Goal: Transaction & Acquisition: Register for event/course

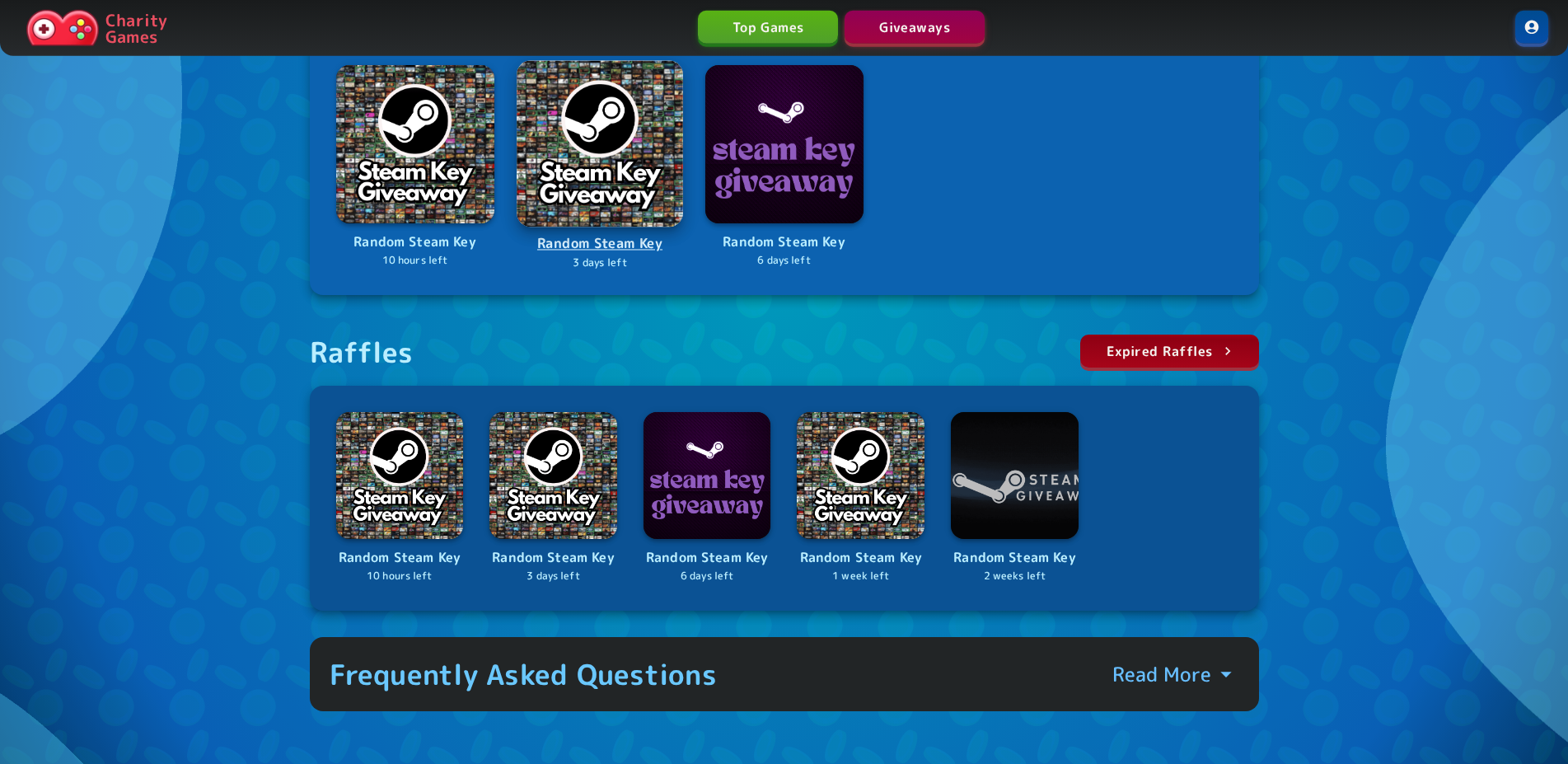
scroll to position [336, 0]
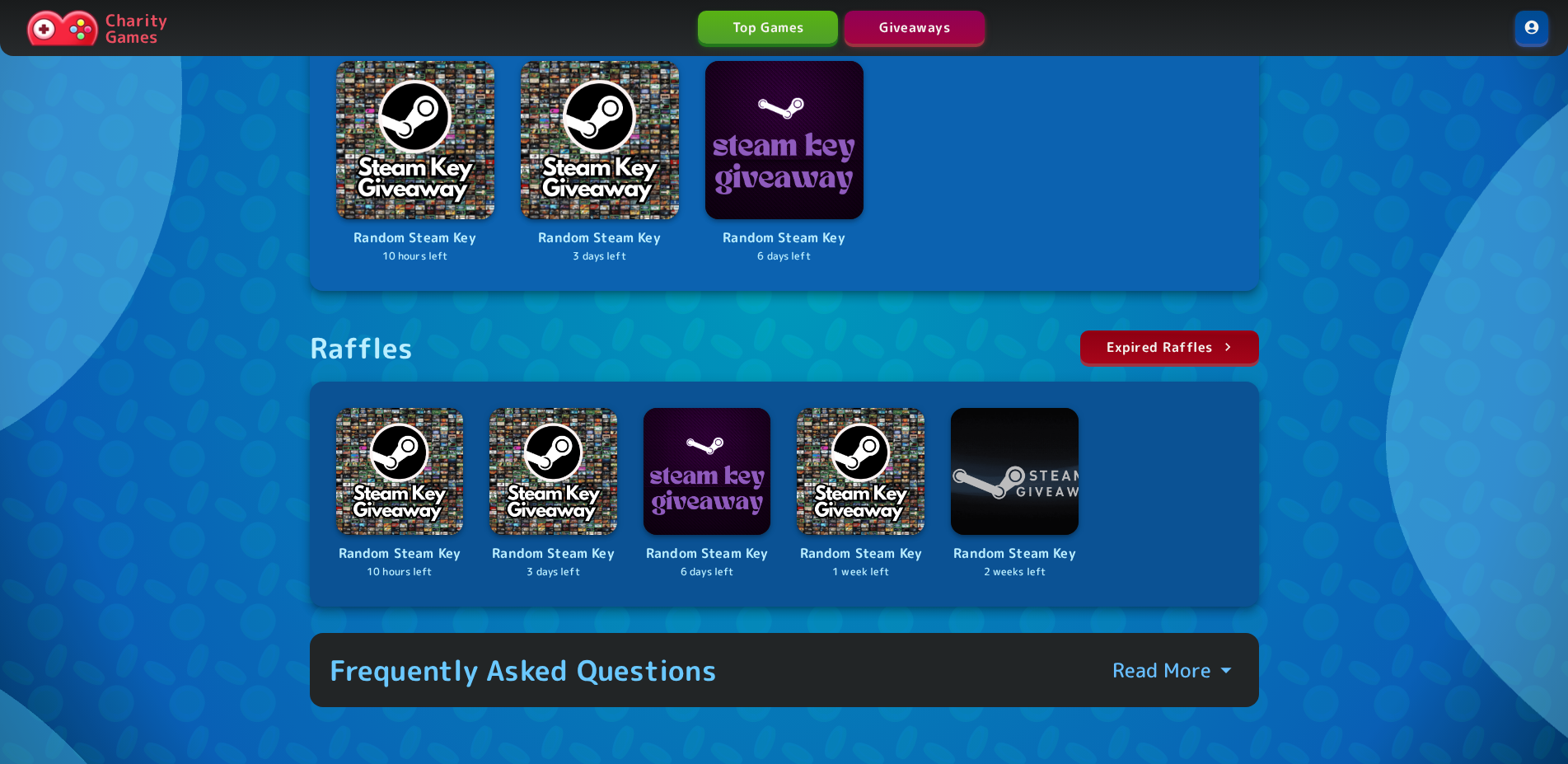
click at [1329, 485] on div "Win free prizes! Raffles & Giveaways How It Works Entered Raffles History Rando…" at bounding box center [784, 232] width 1568 height 1136
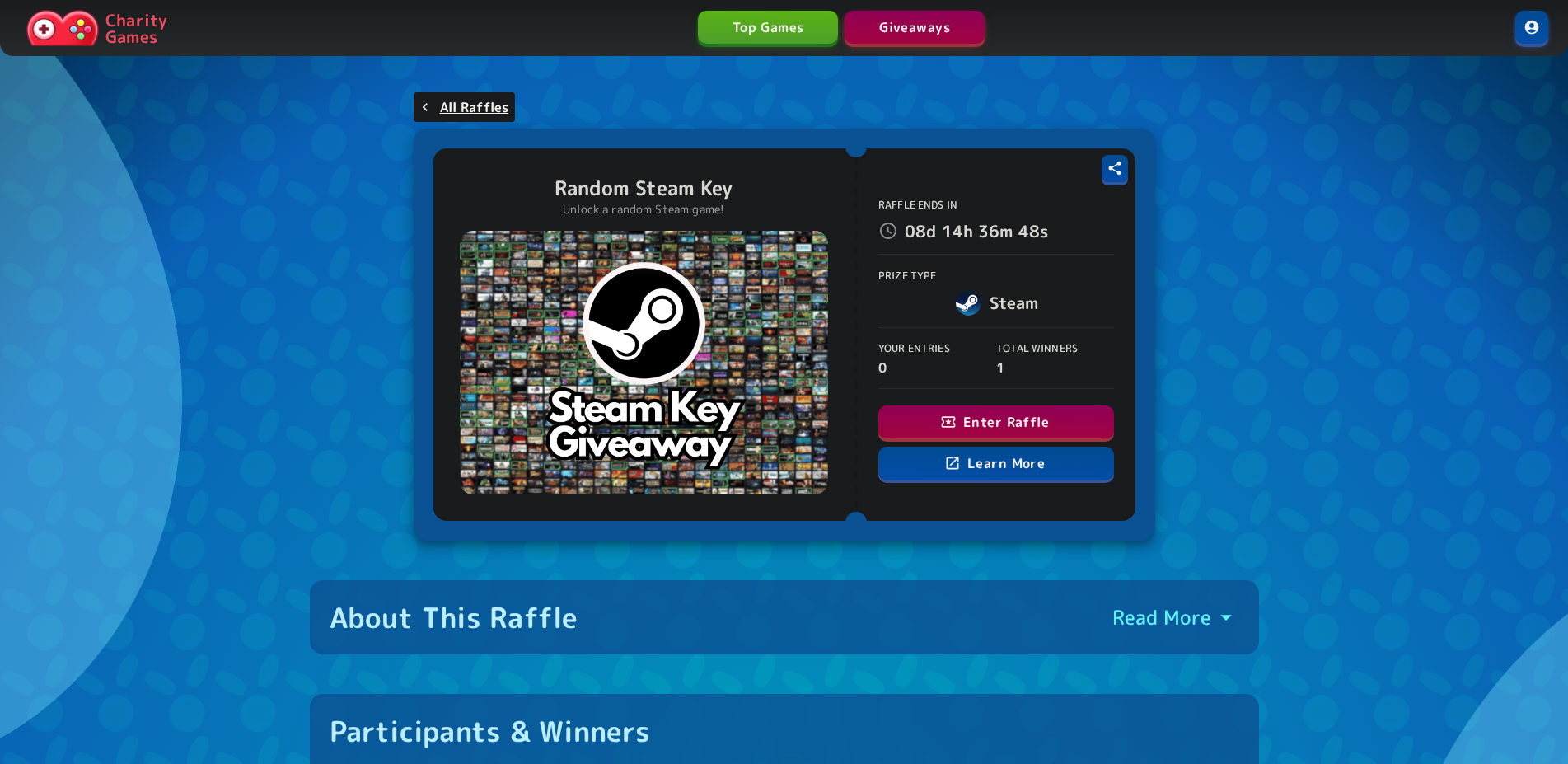
click at [1012, 410] on button "Enter Raffle" at bounding box center [996, 422] width 236 height 33
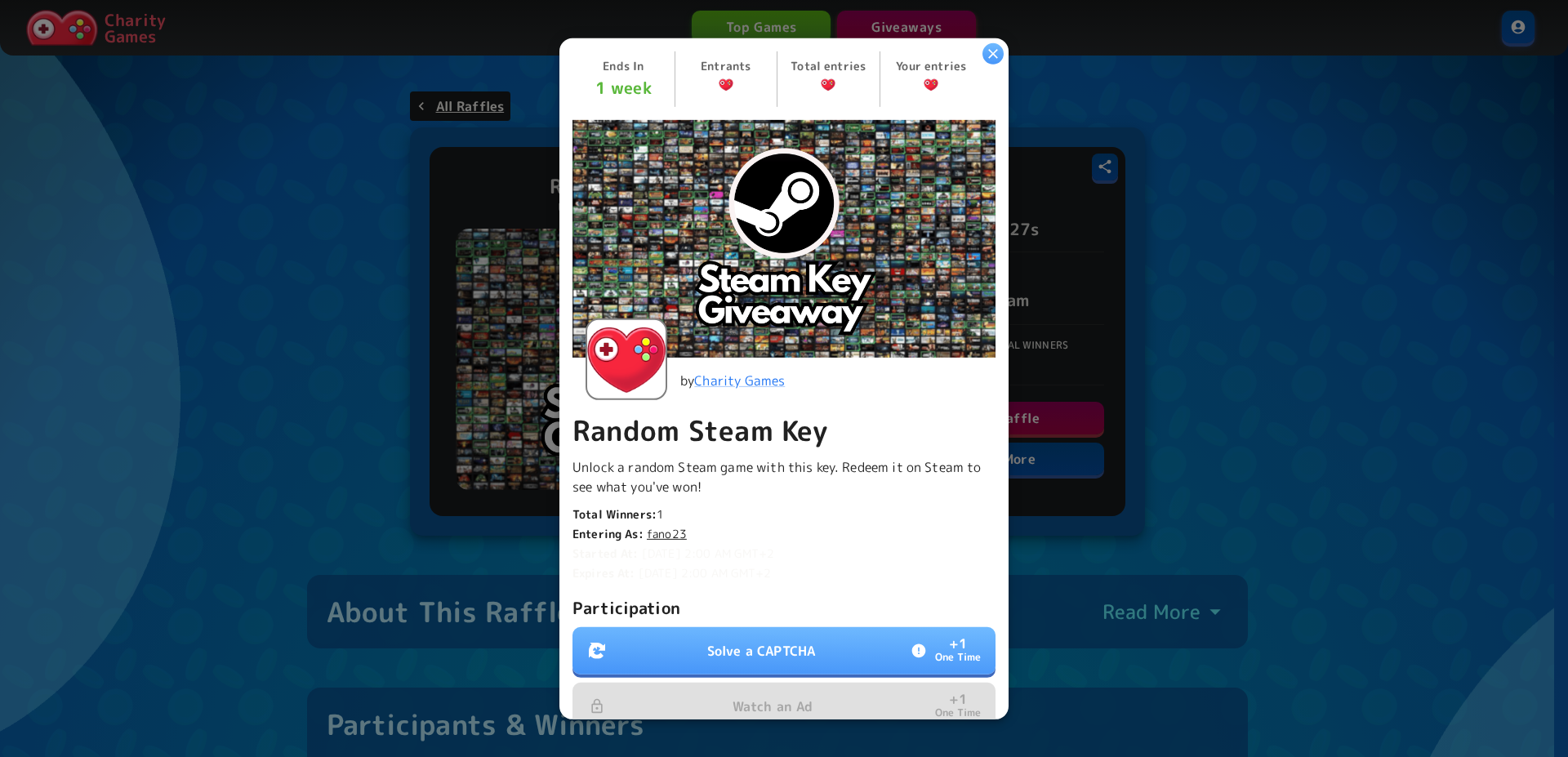
click at [760, 641] on p "Solve a CAPTCHA" at bounding box center [760, 651] width 107 height 20
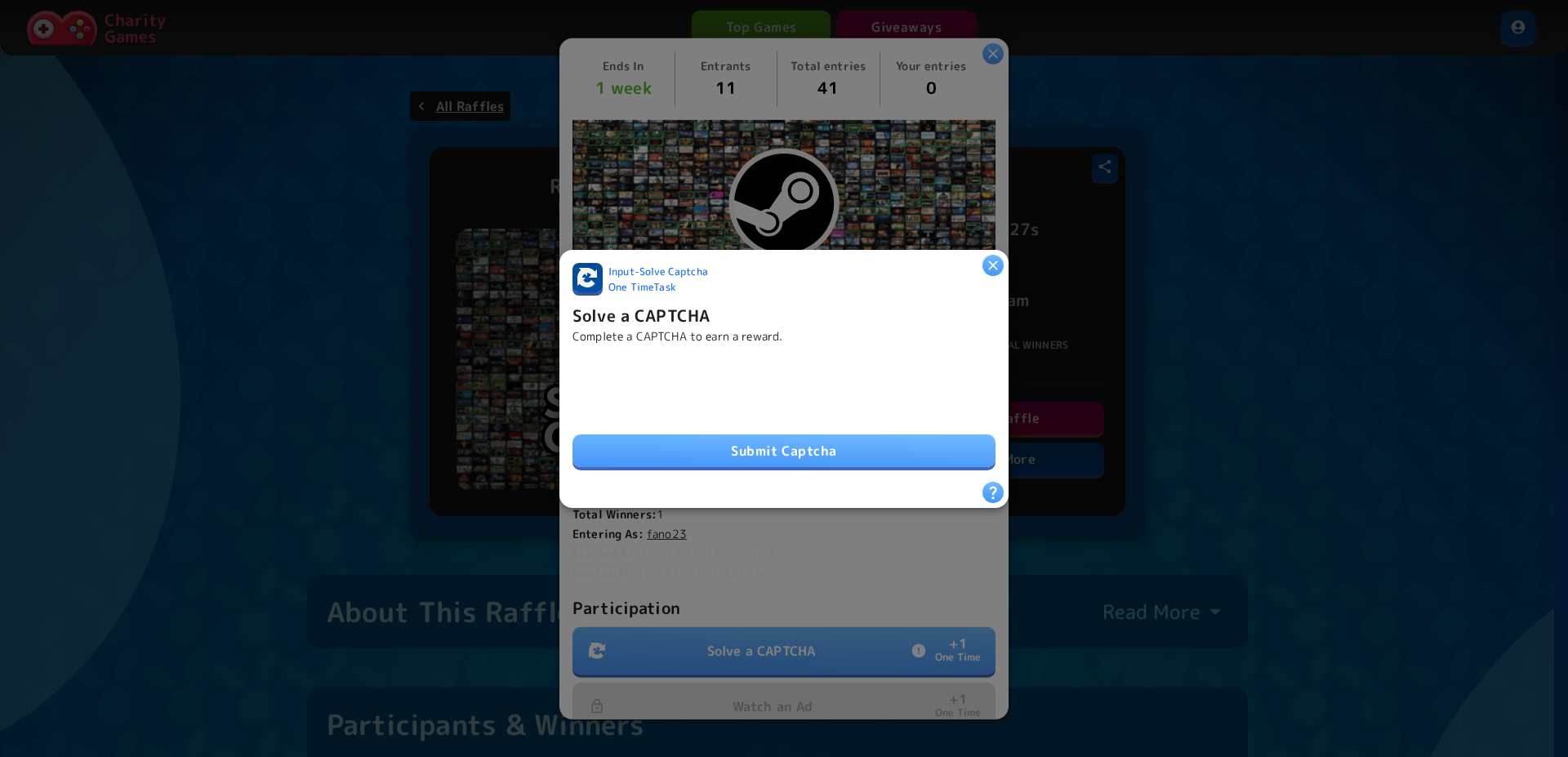
click at [810, 446] on button "Submit Captcha" at bounding box center [784, 451] width 423 height 33
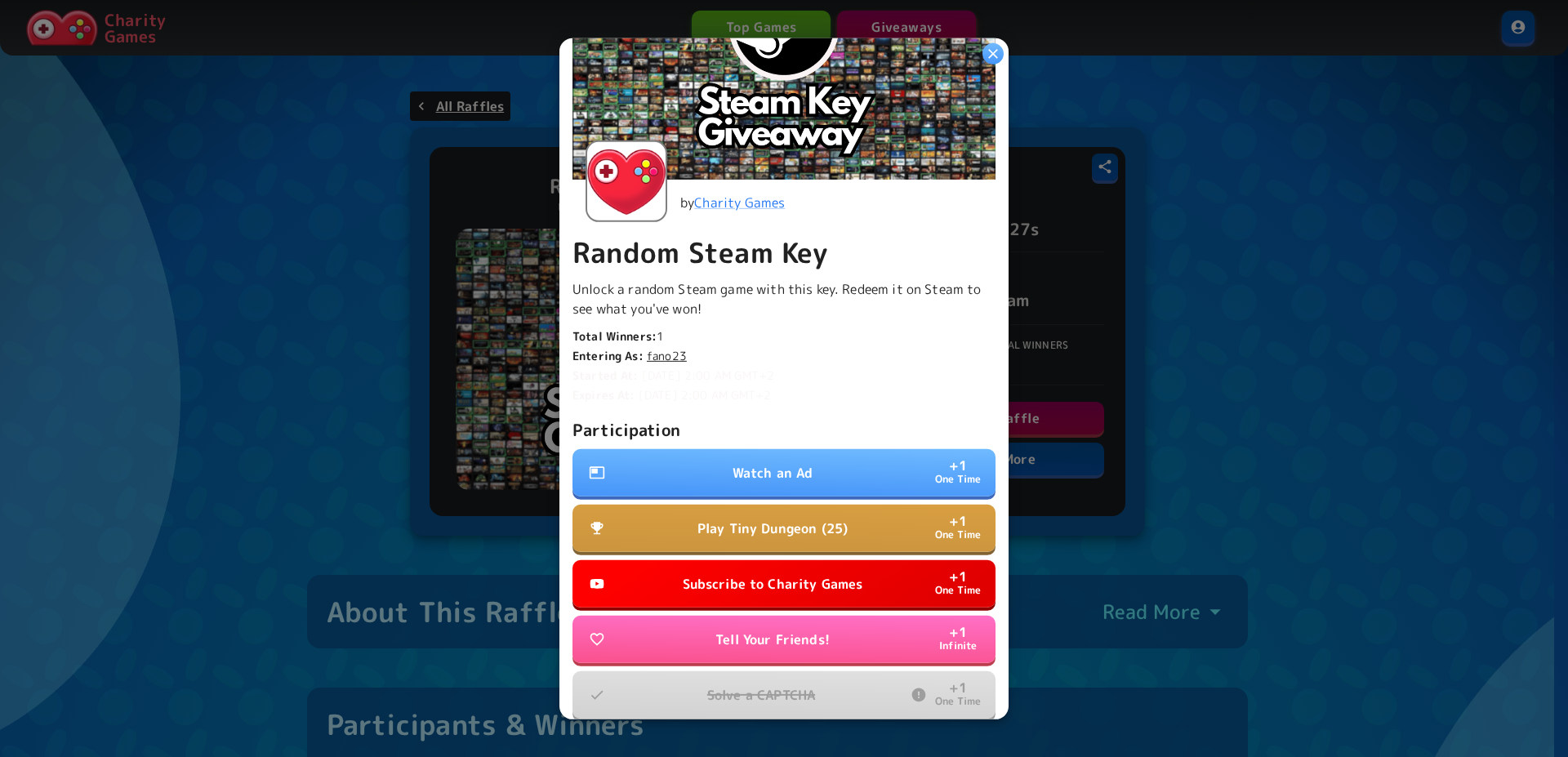
scroll to position [248, 0]
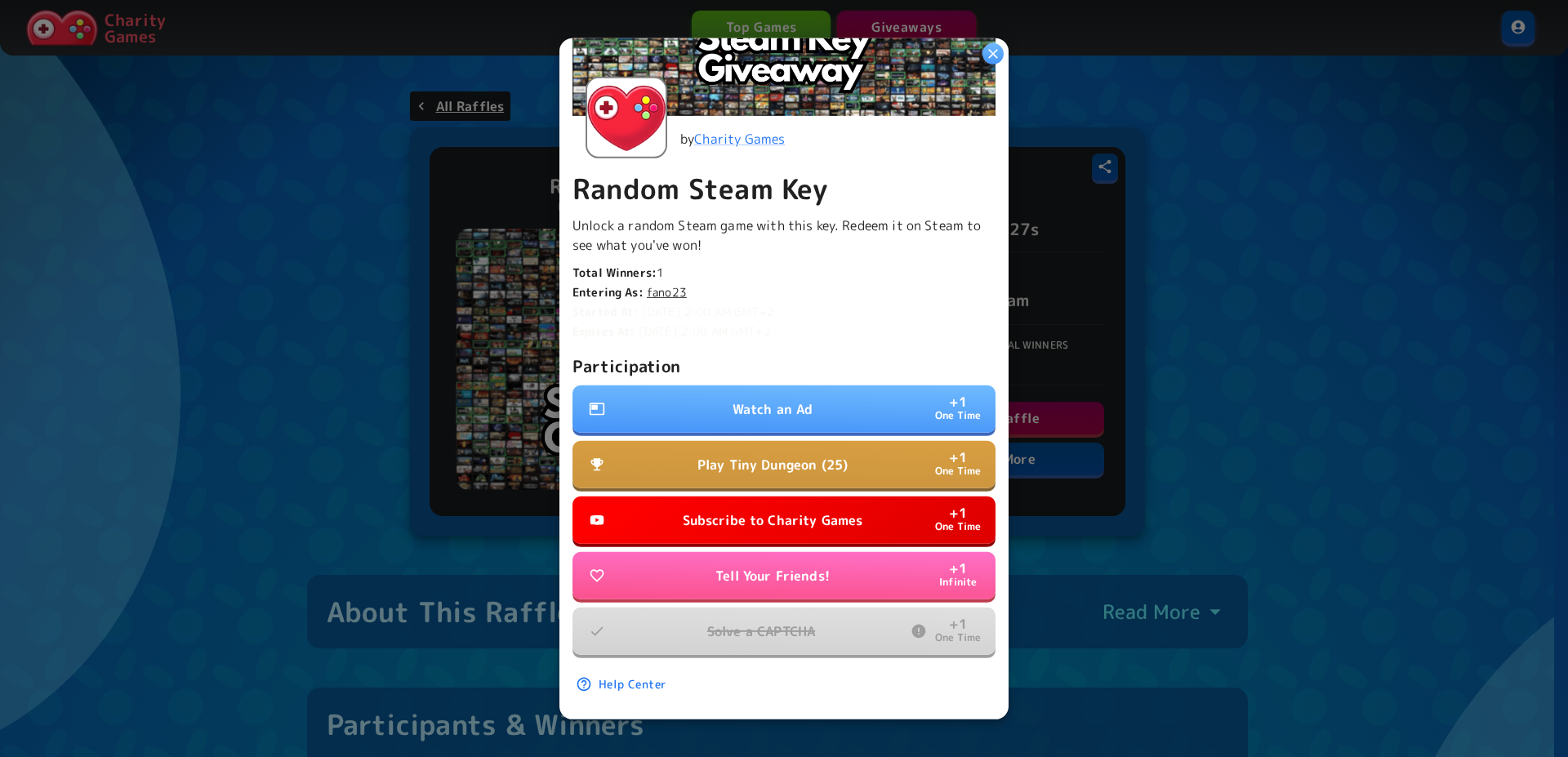
click at [754, 399] on p "Watch an Ad" at bounding box center [772, 409] width 81 height 20
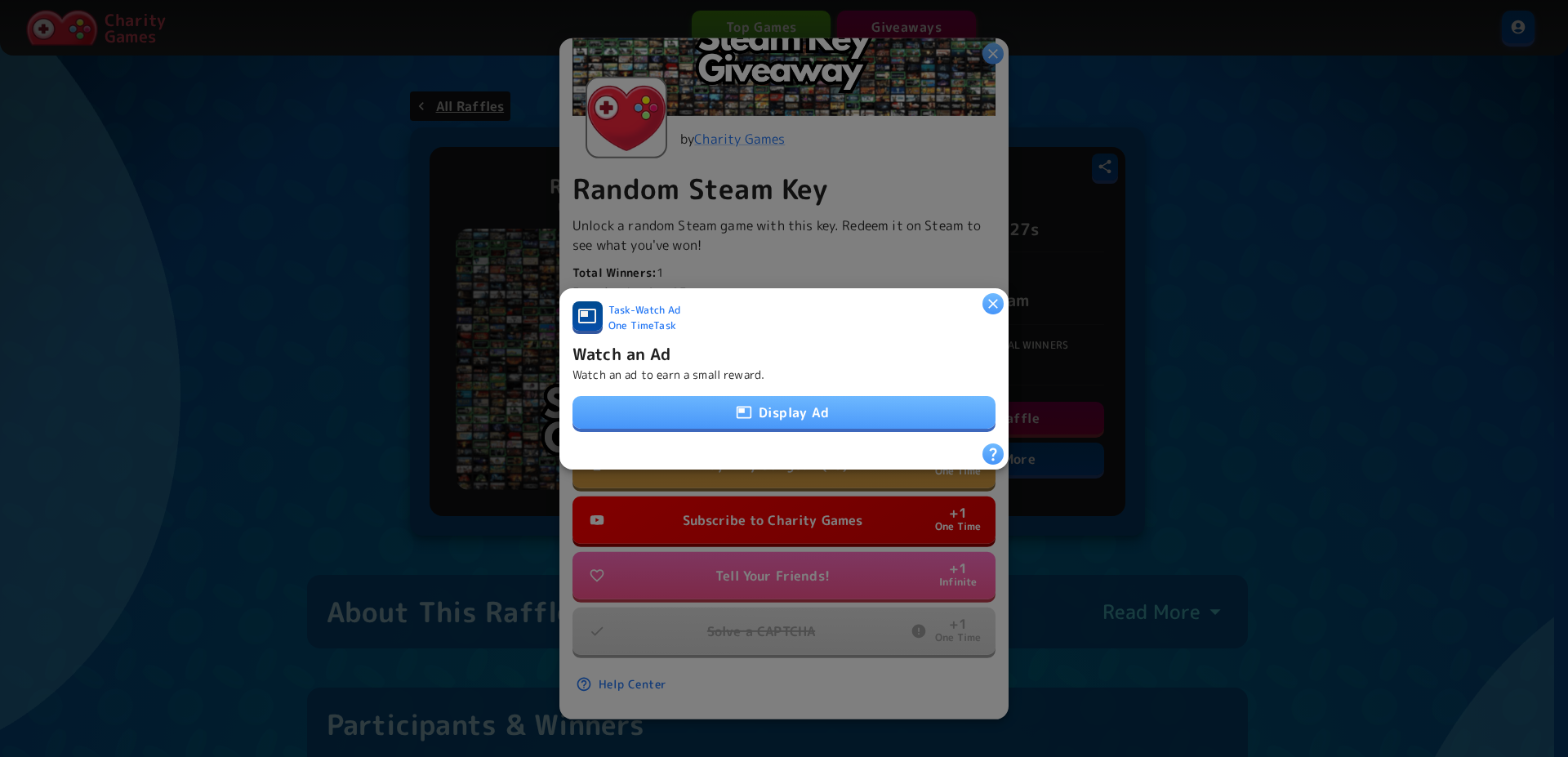
click at [755, 413] on button "Display Ad" at bounding box center [784, 412] width 423 height 33
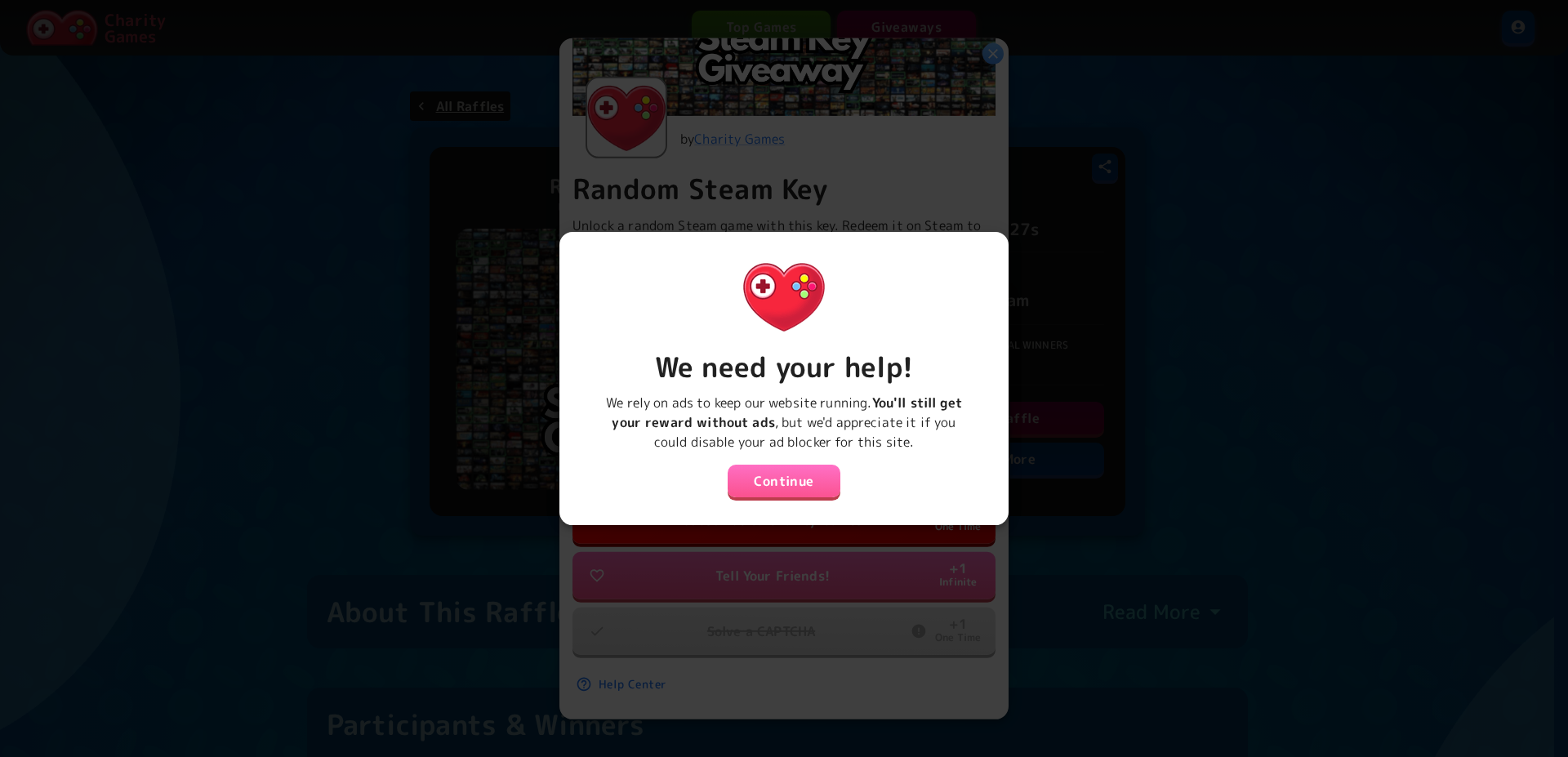
click at [779, 480] on button "Continue" at bounding box center [784, 481] width 113 height 33
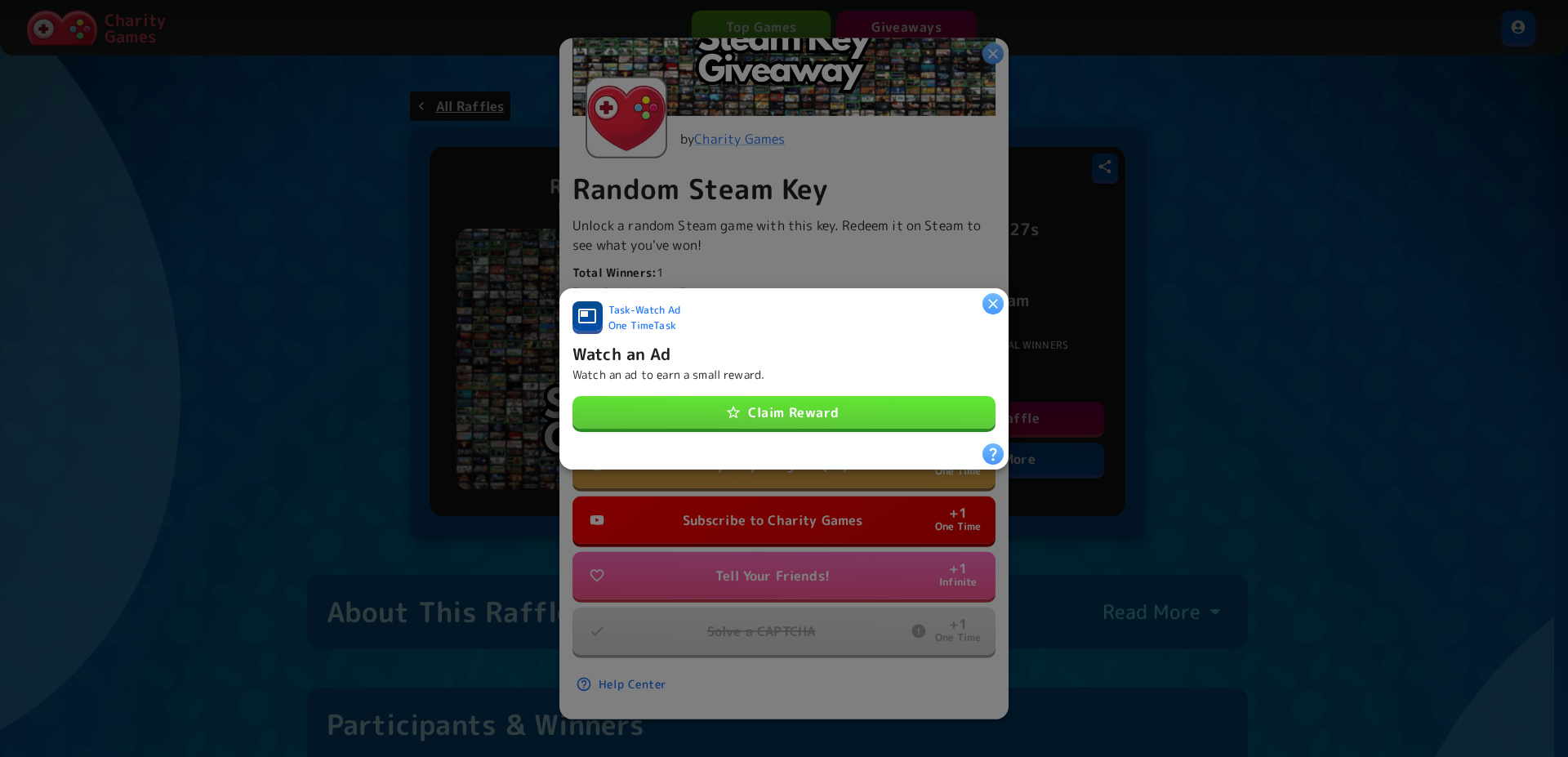
click at [823, 401] on button "Claim Reward" at bounding box center [784, 412] width 423 height 33
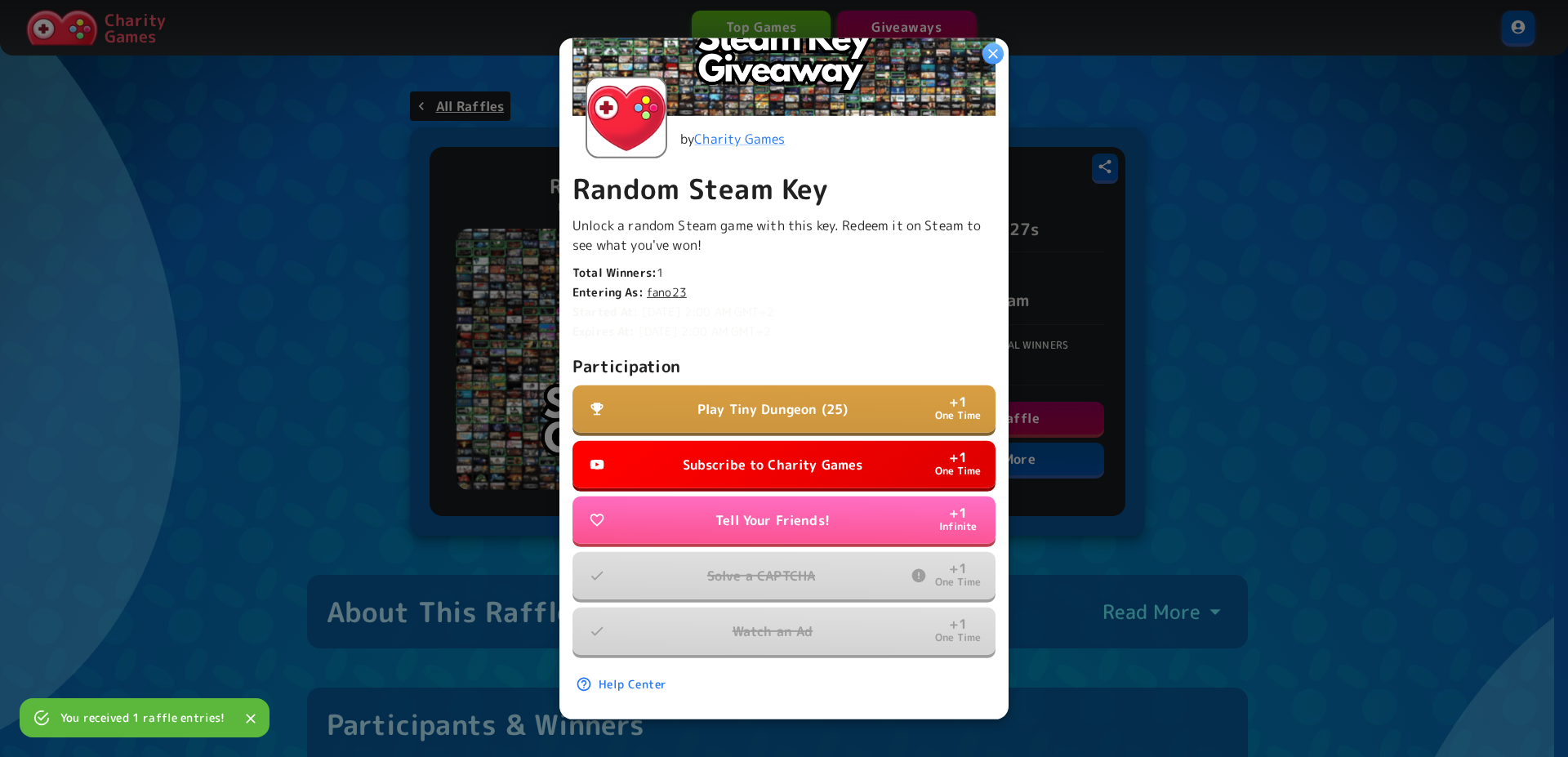
click at [742, 459] on p "Subscribe to Charity Games" at bounding box center [772, 465] width 180 height 20
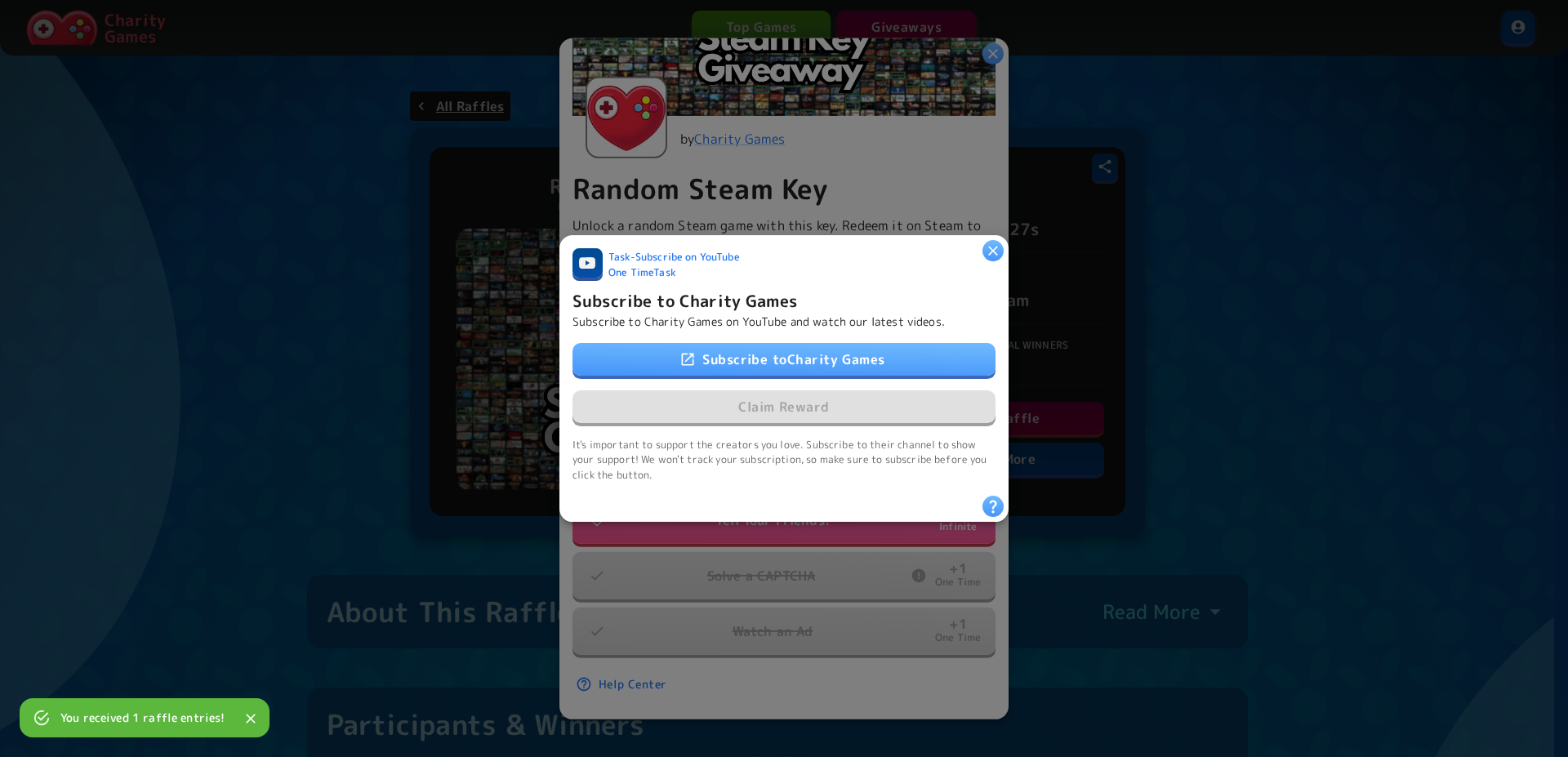
click at [745, 353] on link "Subscribe to Charity Games" at bounding box center [784, 359] width 423 height 33
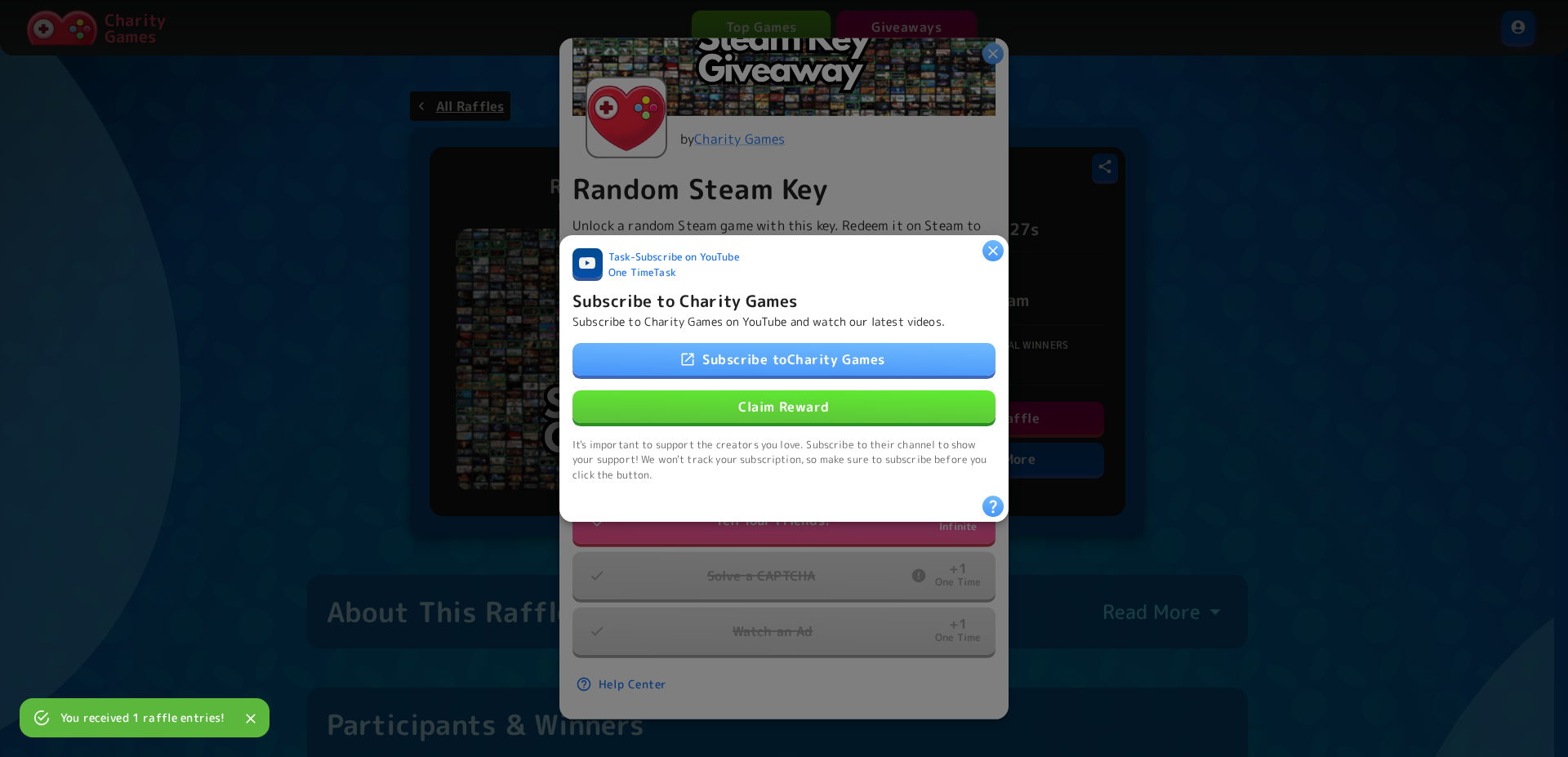
click at [738, 405] on button "Claim Reward" at bounding box center [784, 406] width 423 height 33
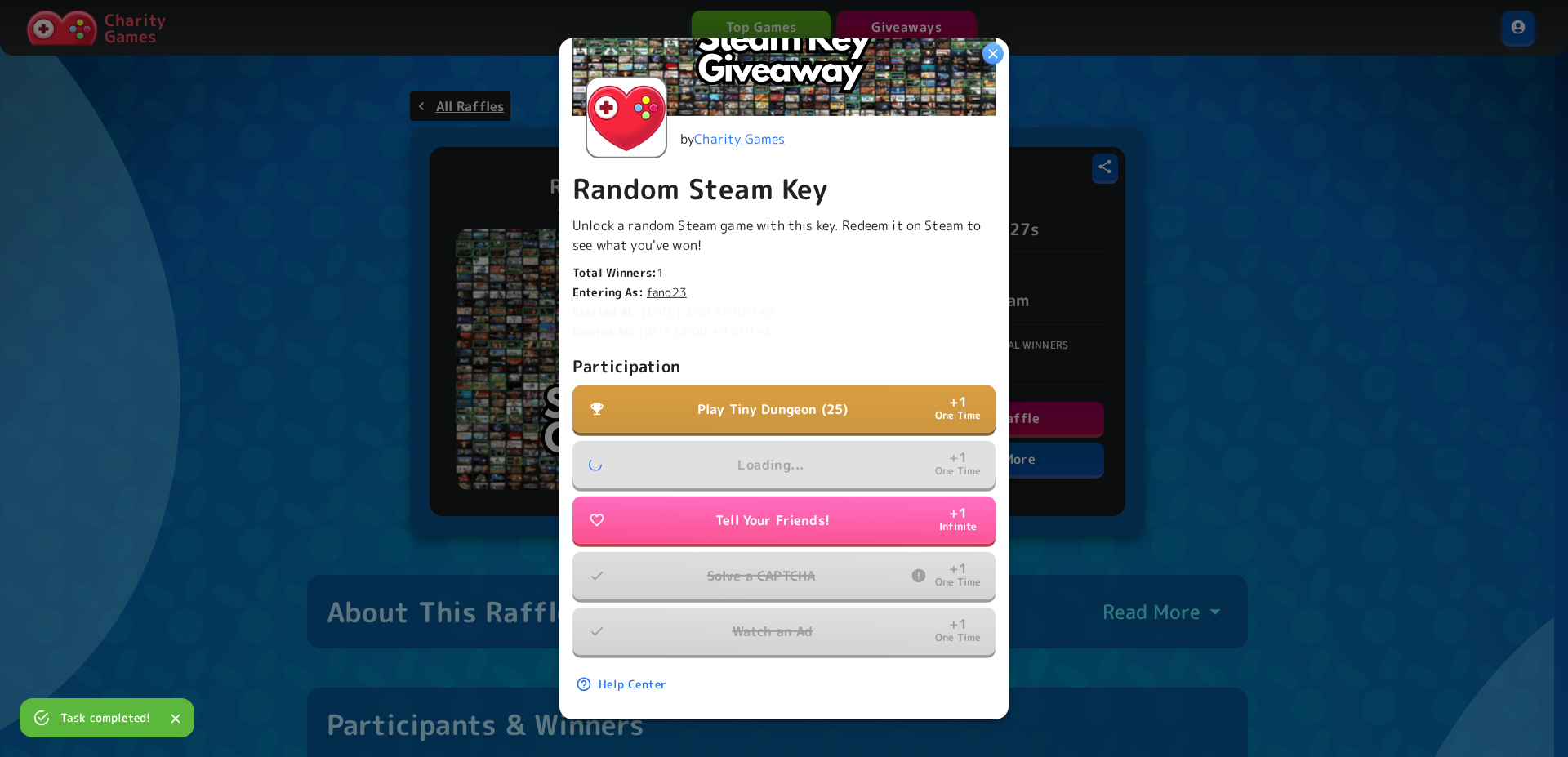
click at [752, 399] on p "Play Tiny Dungeon (25)" at bounding box center [772, 409] width 150 height 20
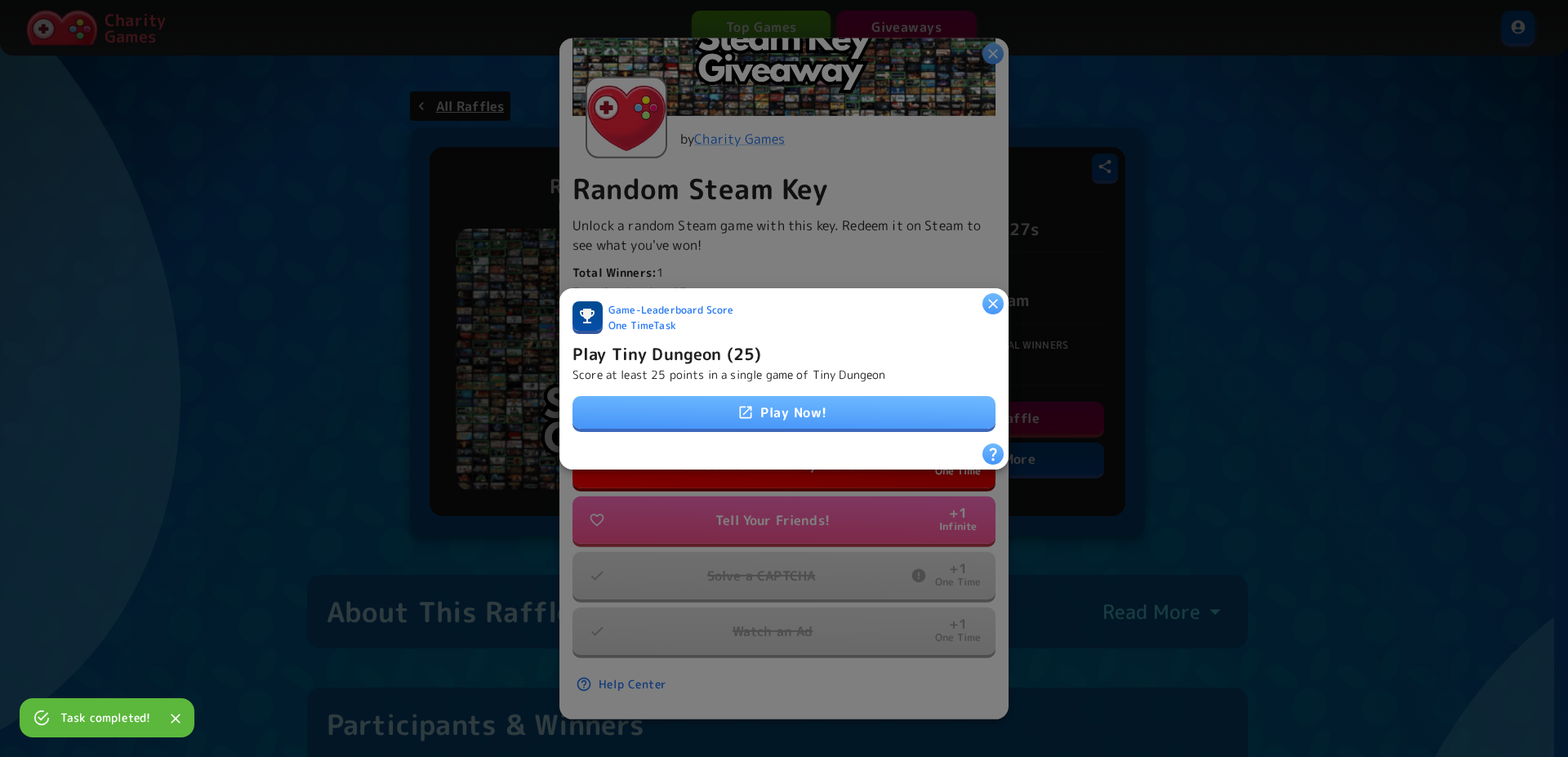
click at [753, 411] on link "Play Now!" at bounding box center [784, 412] width 423 height 33
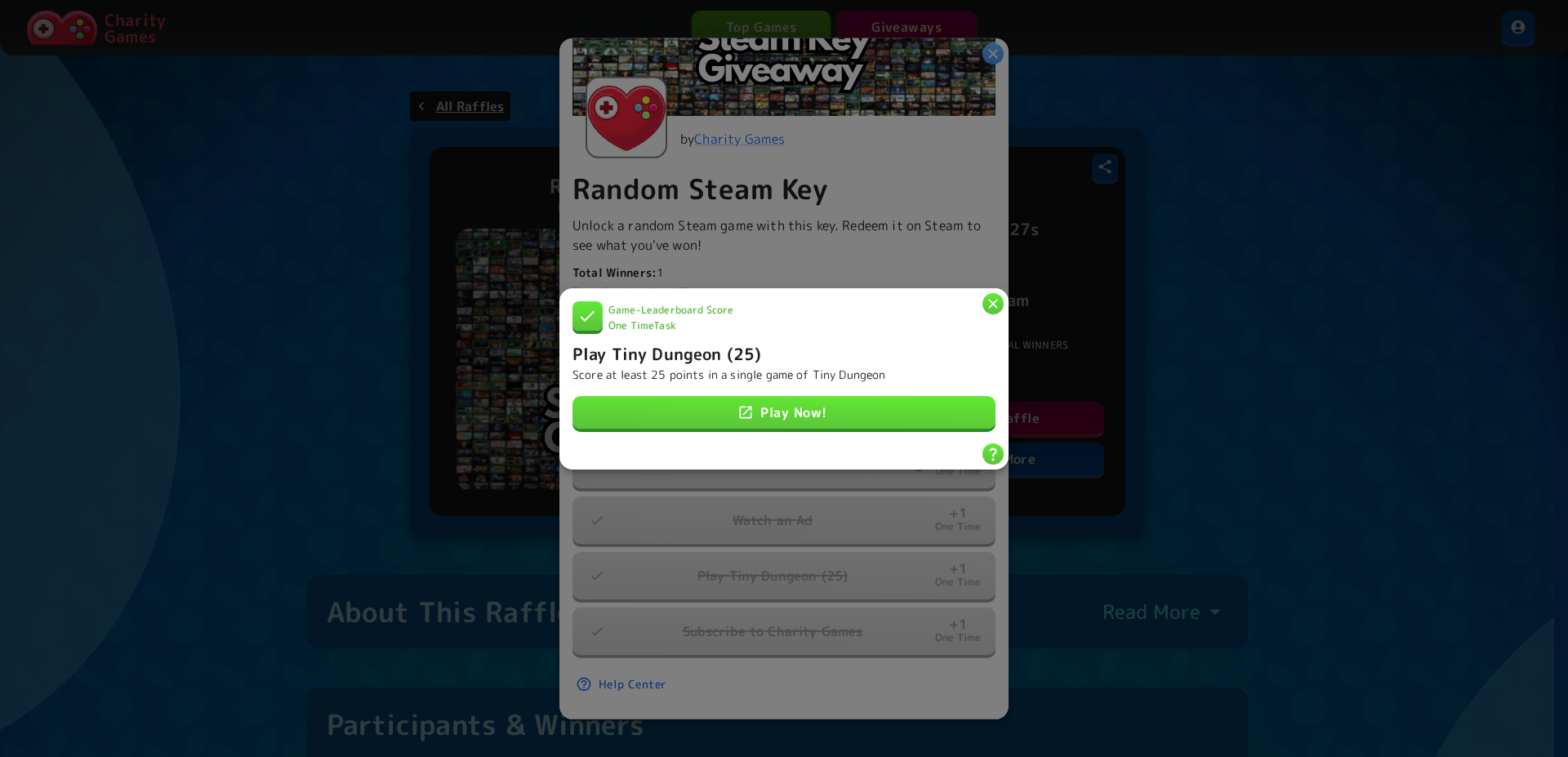
click at [855, 405] on link "Play Now!" at bounding box center [784, 412] width 423 height 33
click at [990, 297] on icon "button" at bounding box center [993, 303] width 16 height 16
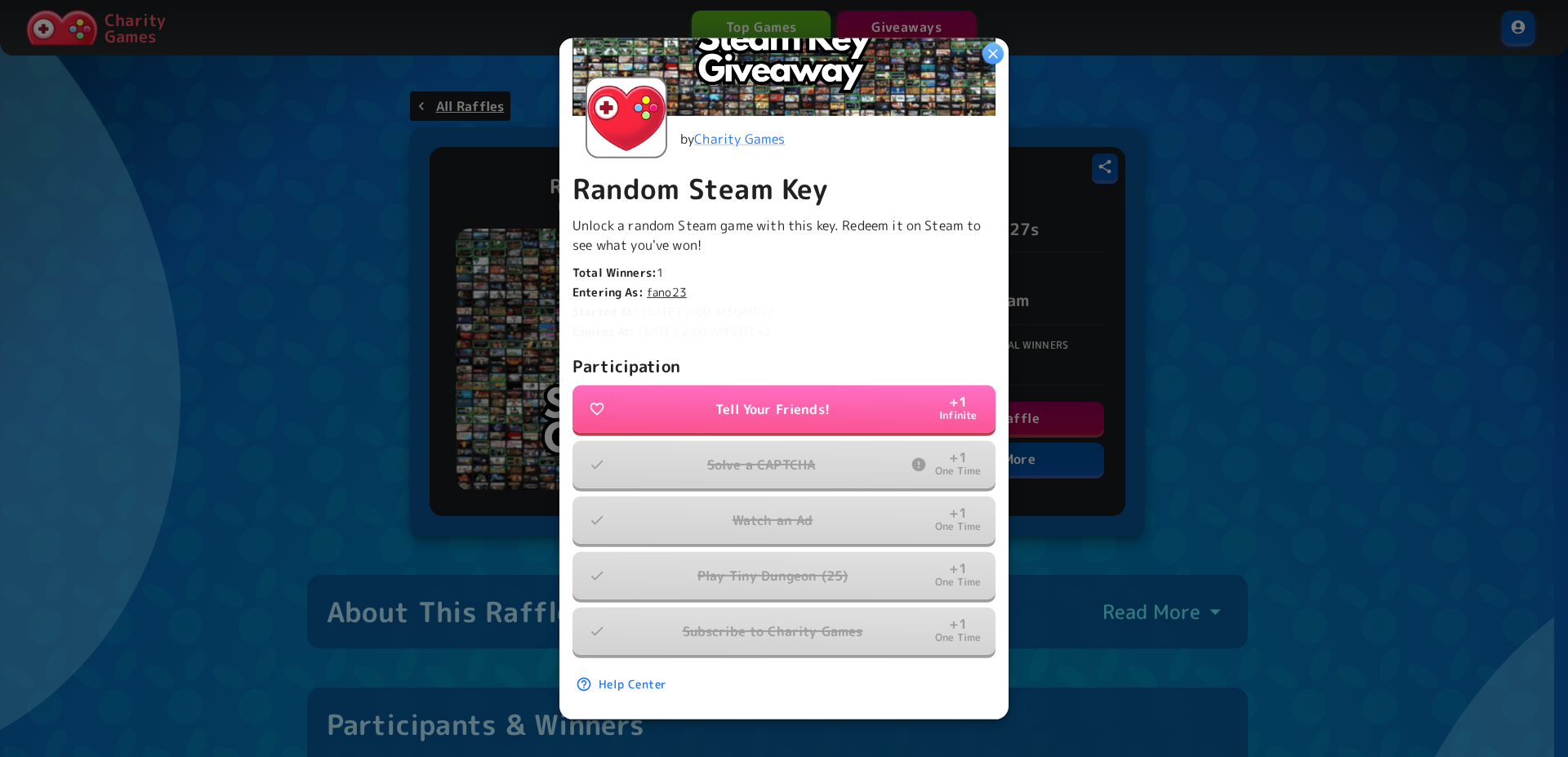
click at [916, 328] on div "Ends In 1 week Entrants Total entries Your entries by Charity Games Random Stea…" at bounding box center [784, 257] width 423 height 896
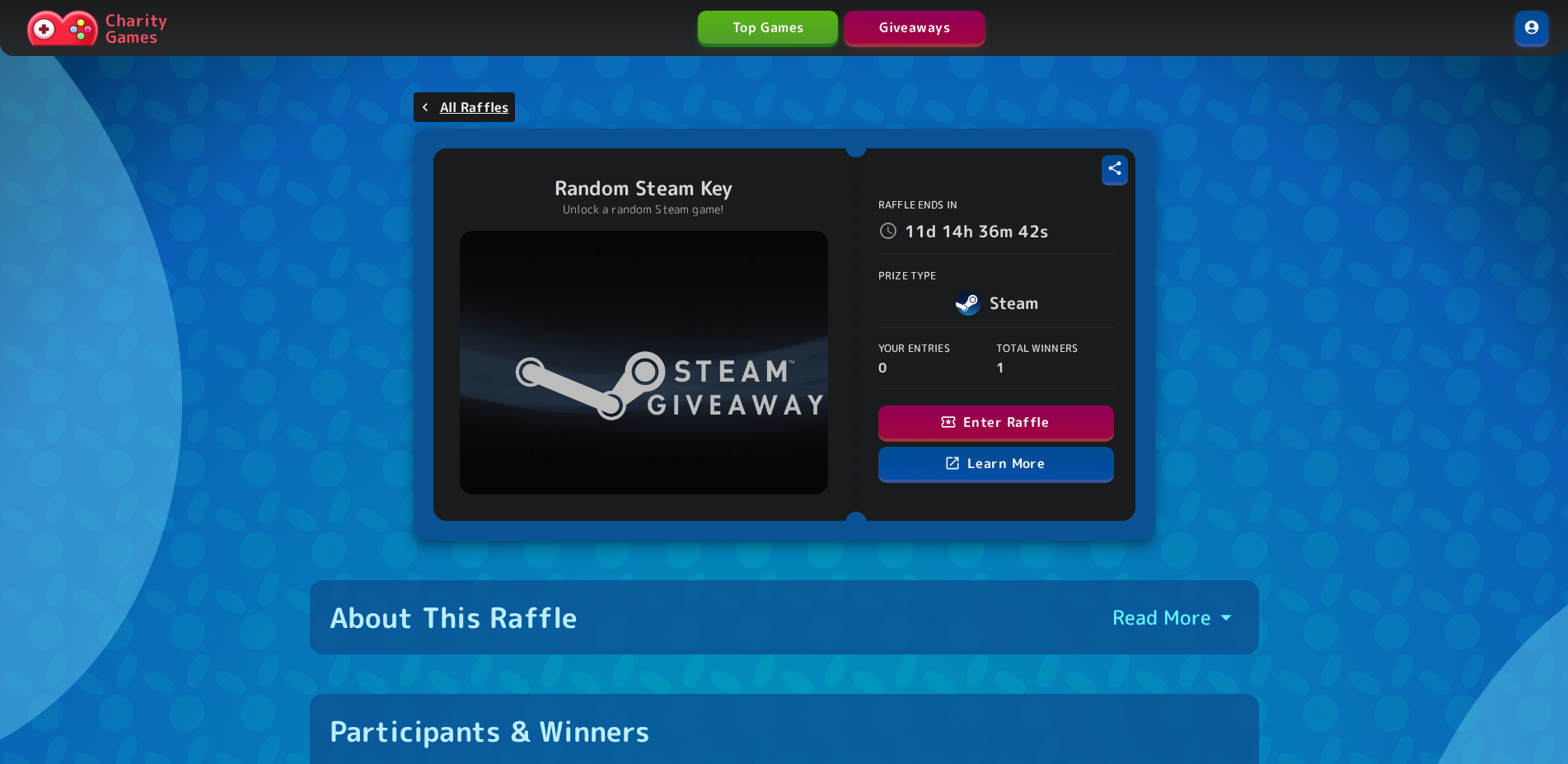
click at [943, 418] on icon "button" at bounding box center [948, 423] width 14 height 11
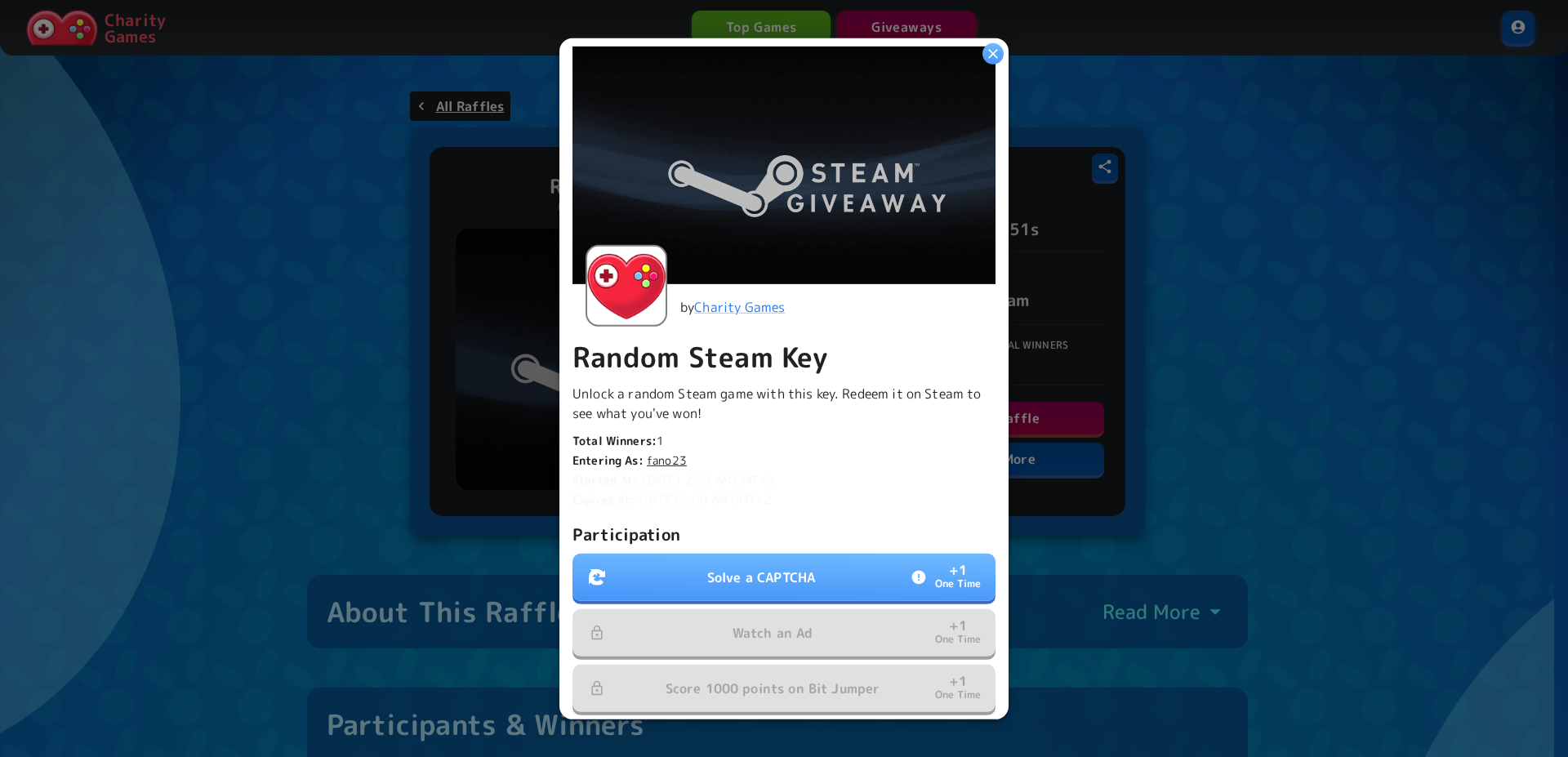
scroll to position [222, 0]
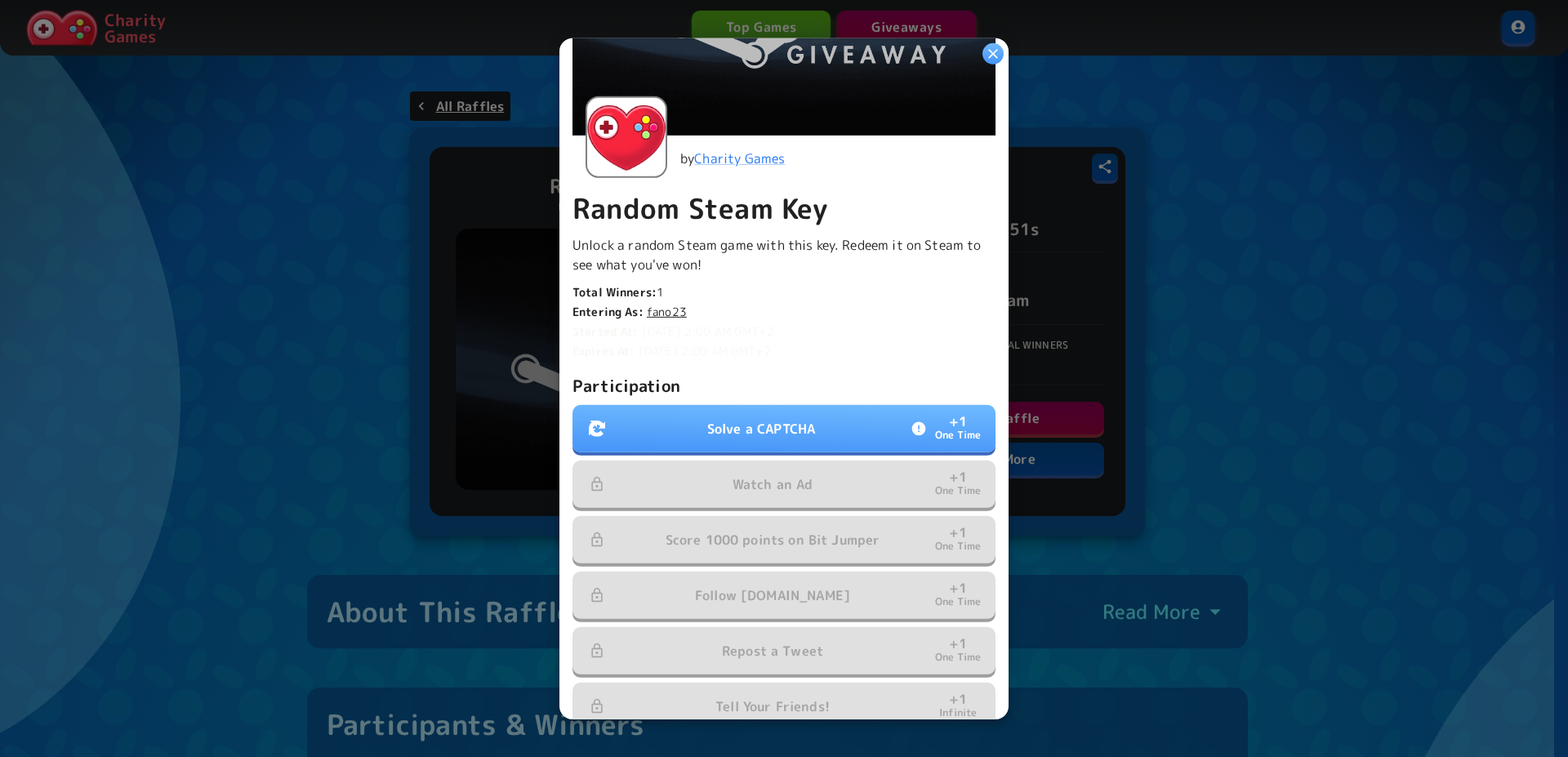
click at [738, 420] on p "Solve a CAPTCHA" at bounding box center [760, 429] width 107 height 20
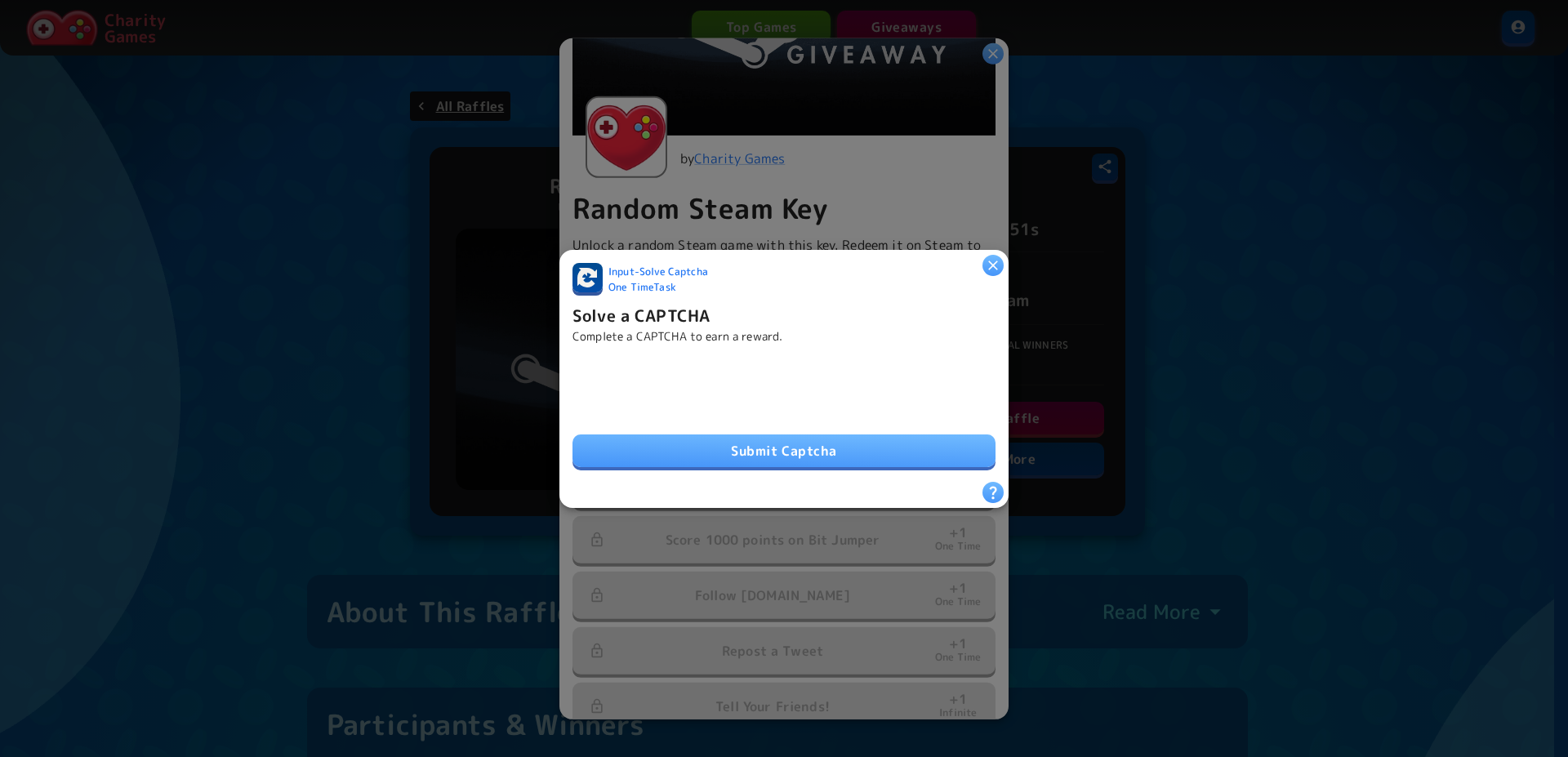
click at [633, 440] on button "Submit Captcha" at bounding box center [784, 451] width 423 height 33
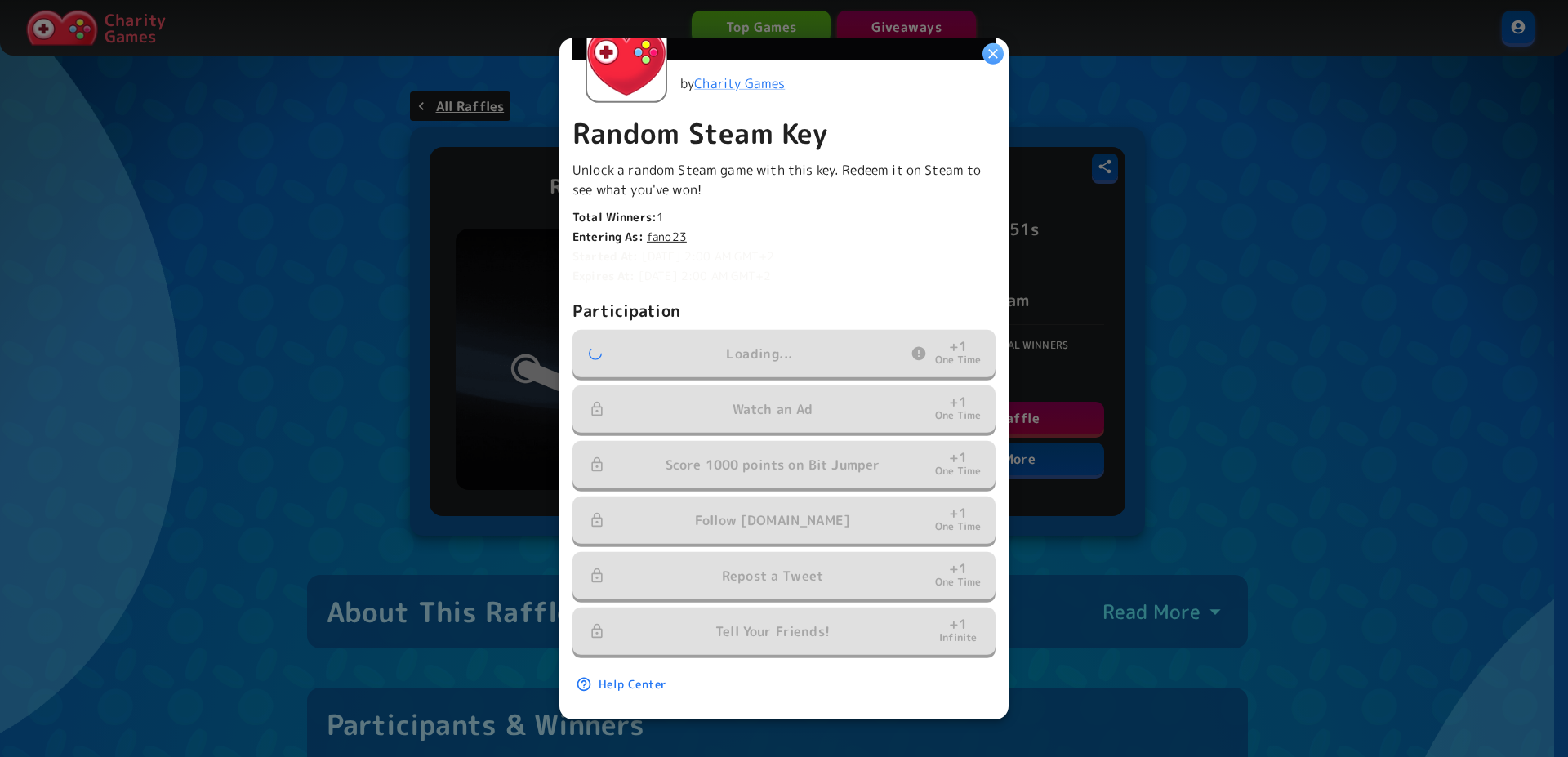
scroll to position [303, 0]
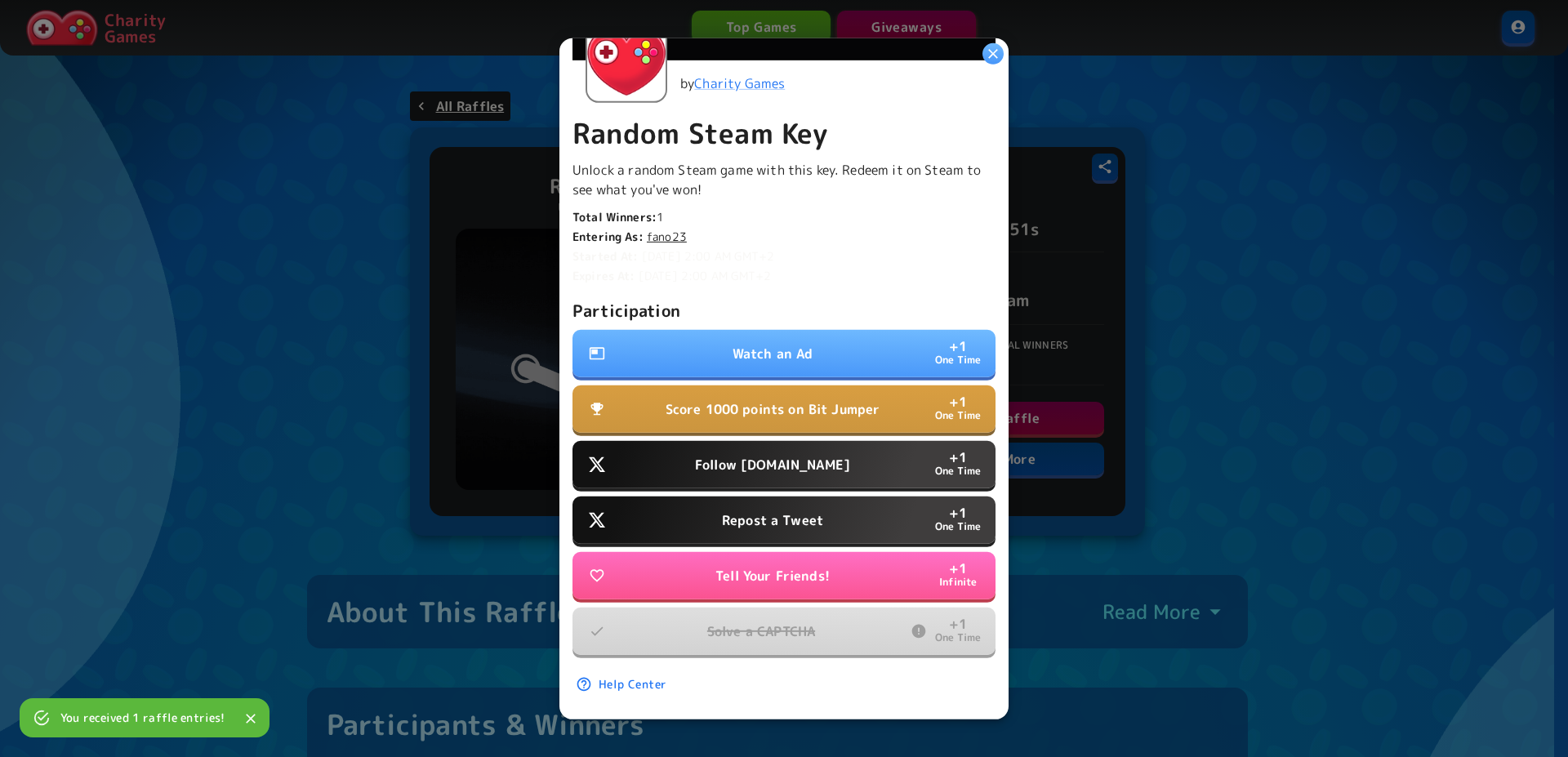
click at [846, 334] on button "Watch an Ad + 1 One Time" at bounding box center [784, 353] width 423 height 47
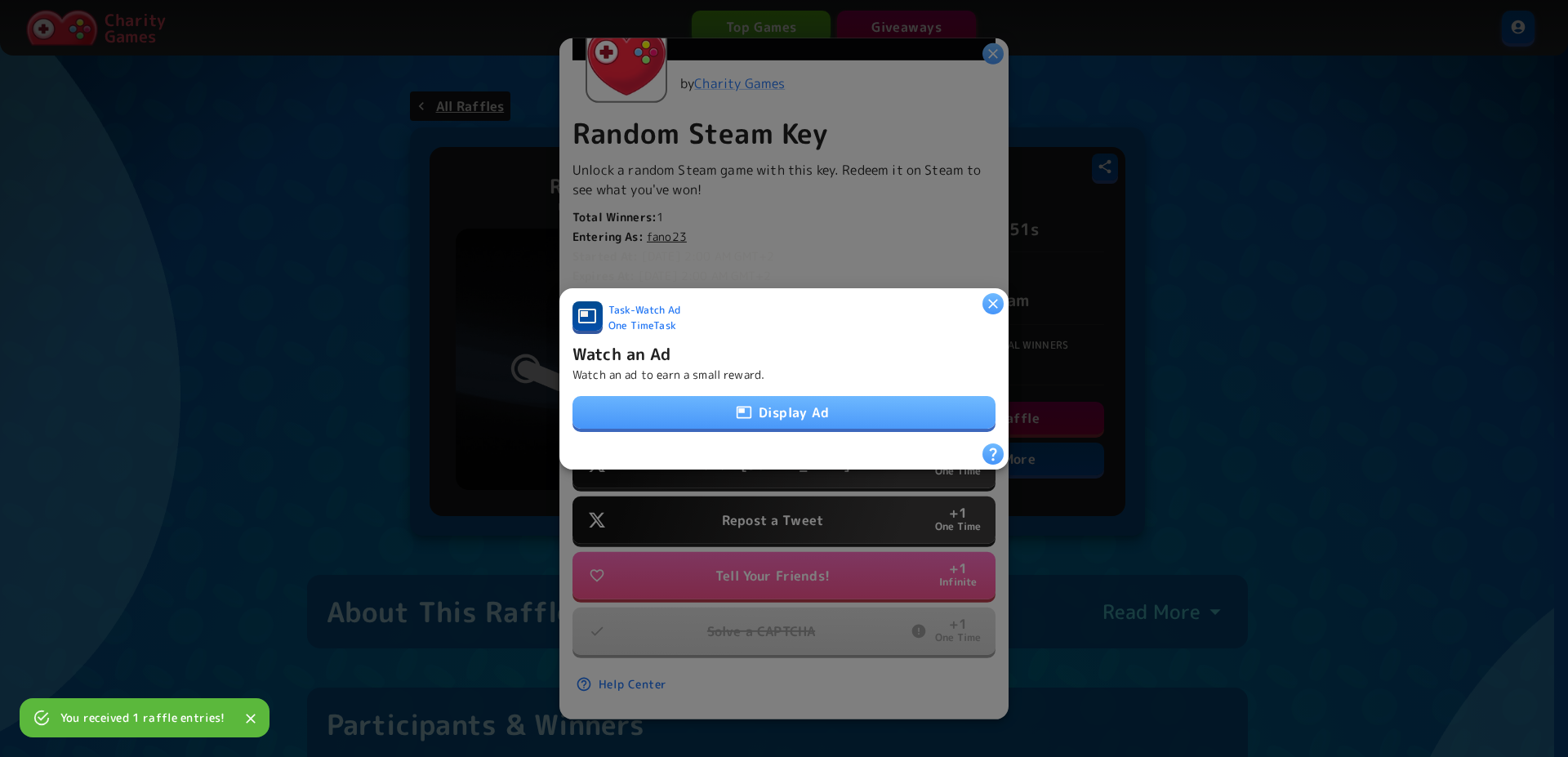
click at [731, 414] on button "Display Ad" at bounding box center [784, 412] width 423 height 33
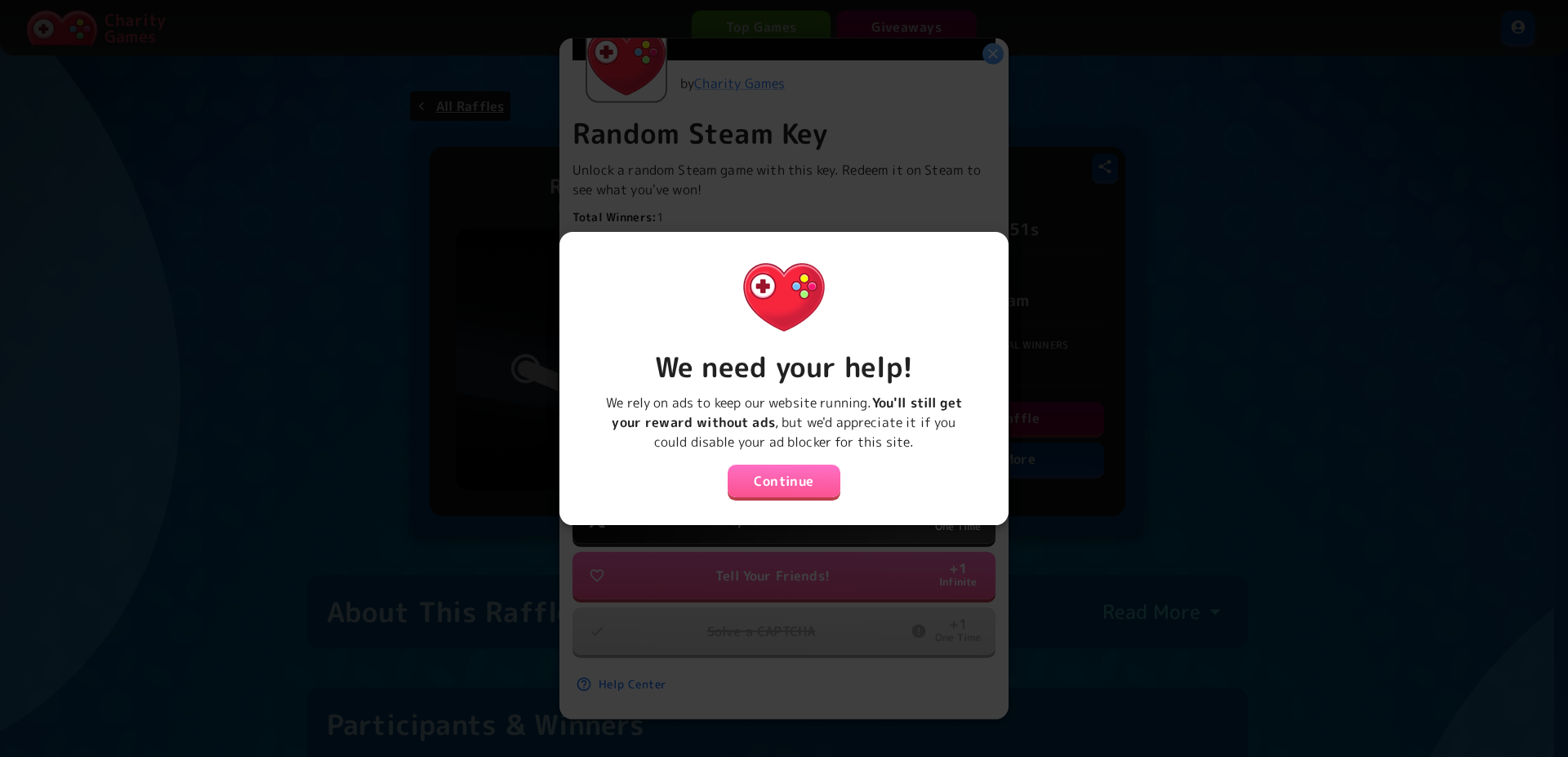
click at [809, 465] on button "Continue" at bounding box center [784, 481] width 113 height 33
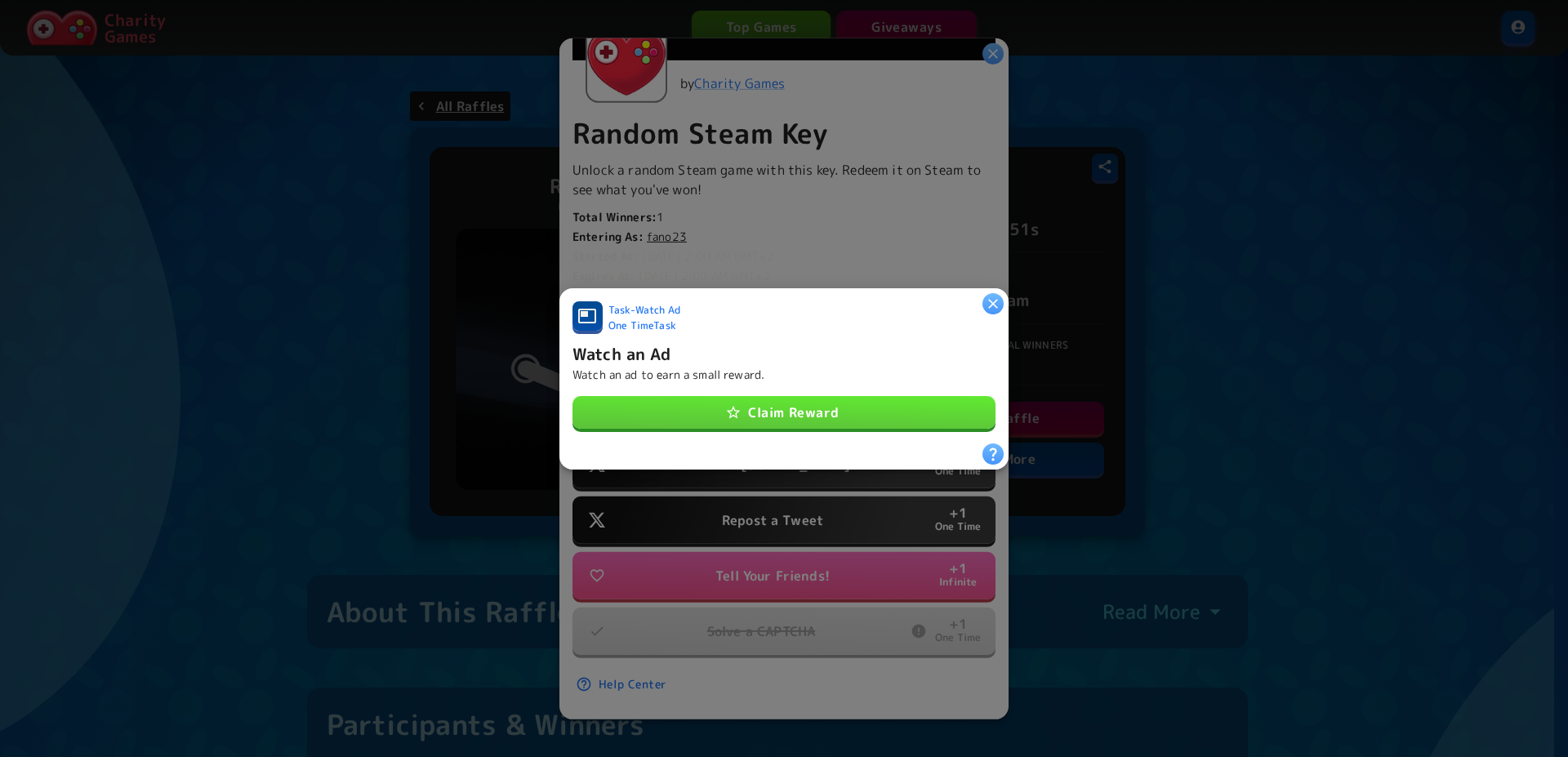
click at [801, 412] on button "Claim Reward" at bounding box center [784, 412] width 423 height 33
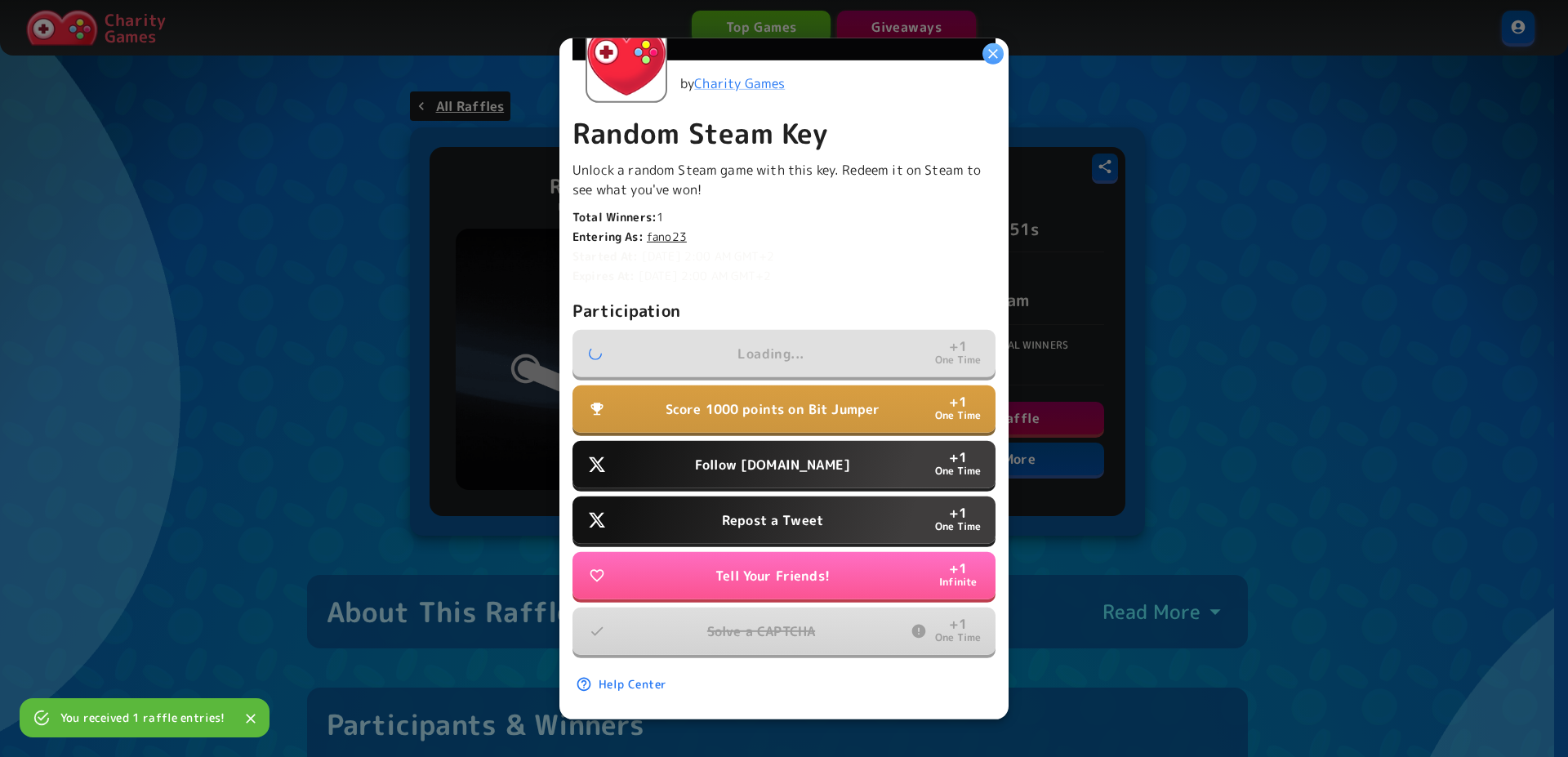
click at [793, 465] on button "Follow Water.org + 1 One Time" at bounding box center [784, 464] width 423 height 47
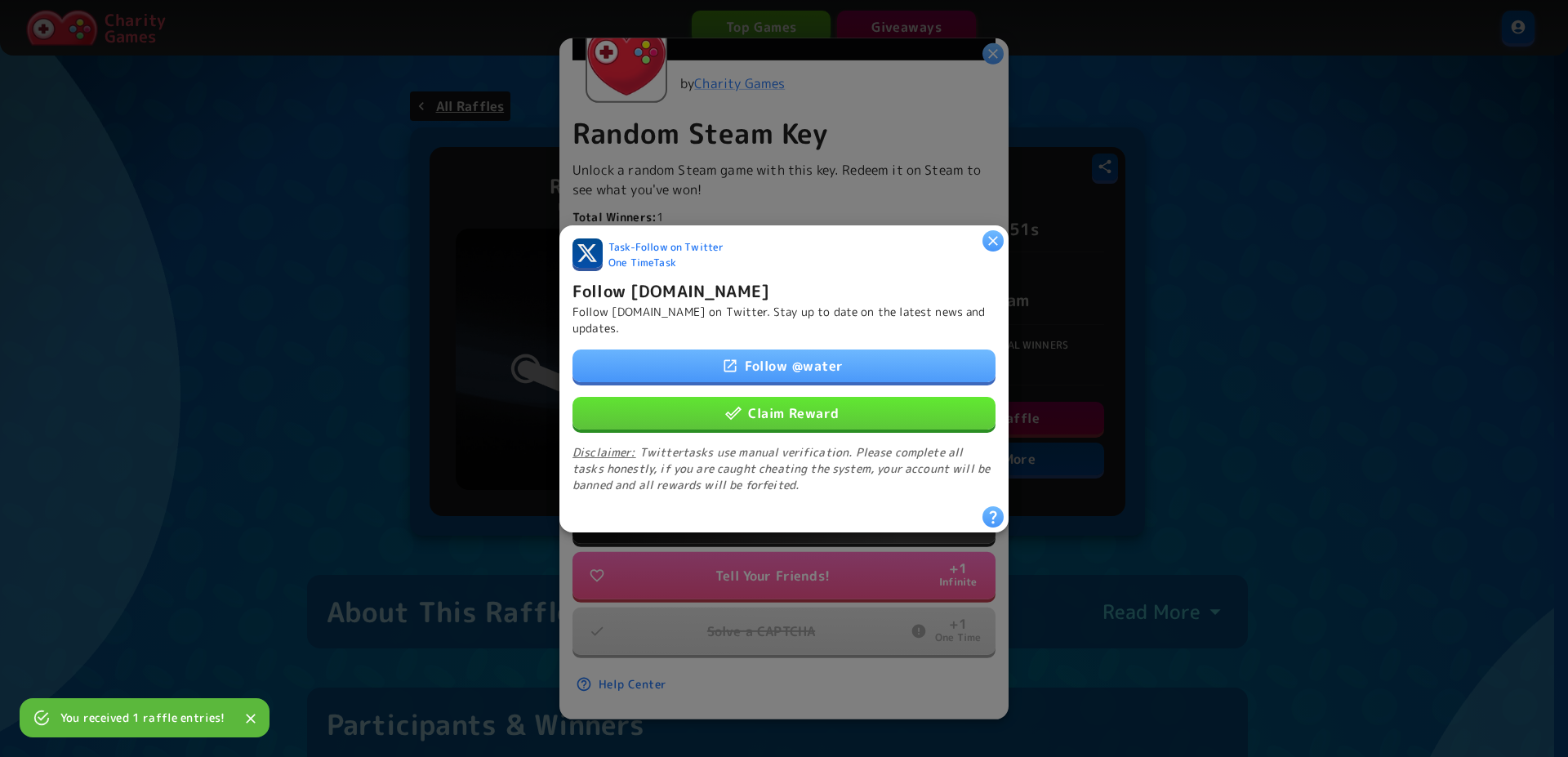
click at [768, 398] on button "Claim Reward" at bounding box center [784, 412] width 423 height 33
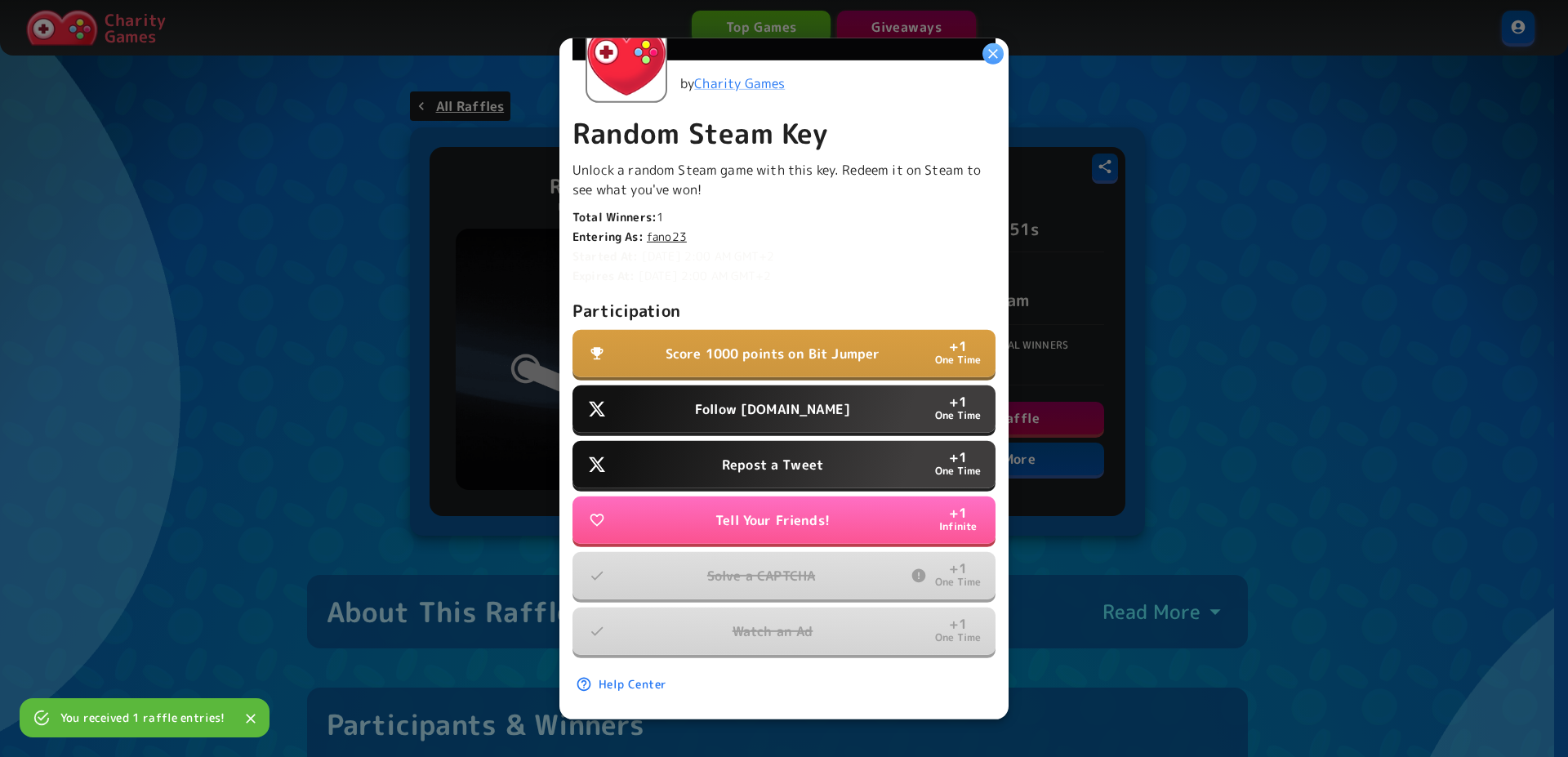
click at [773, 455] on p "Repost a Tweet" at bounding box center [772, 465] width 101 height 20
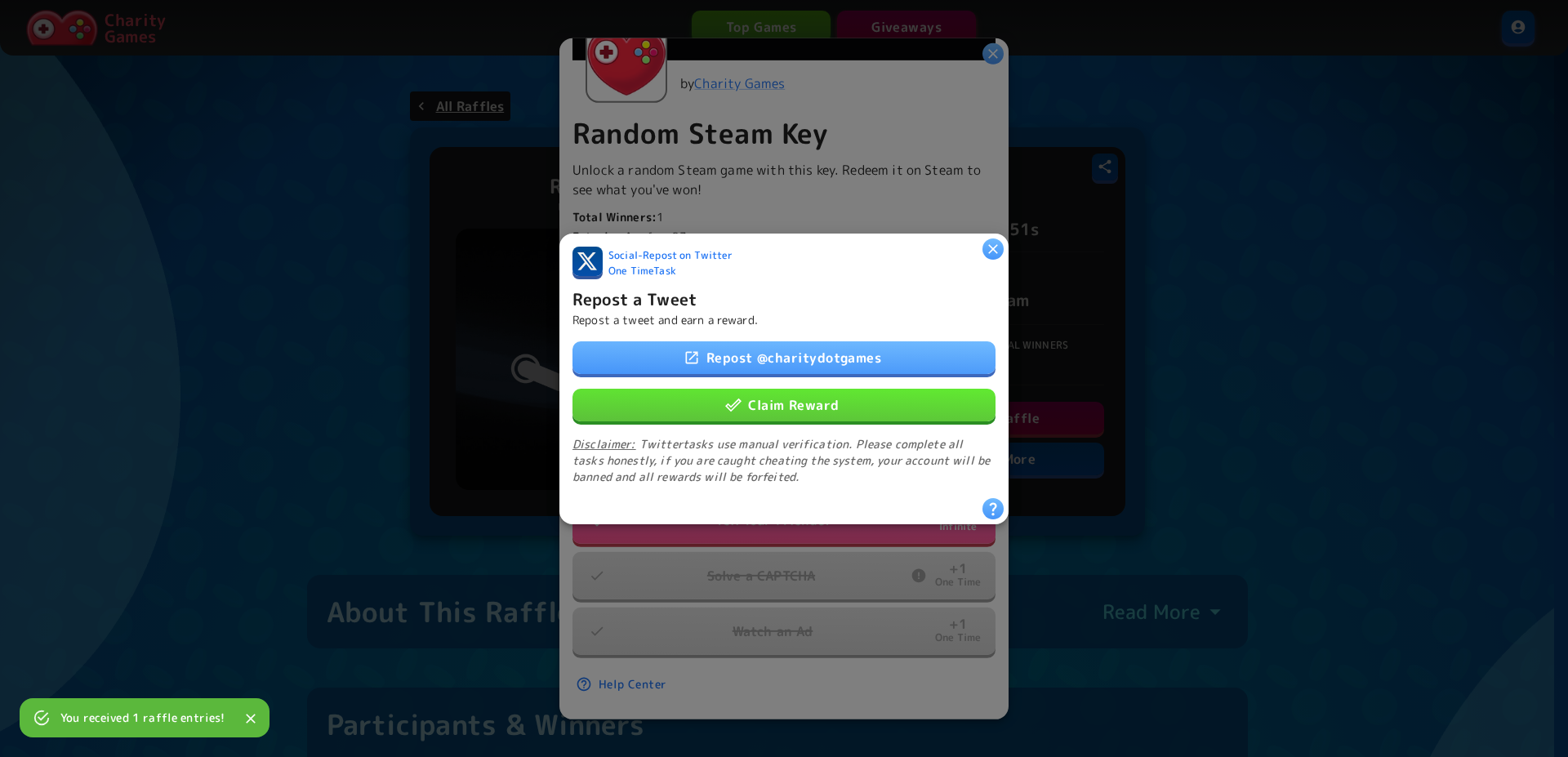
click at [781, 402] on button "Claim Reward" at bounding box center [784, 404] width 423 height 33
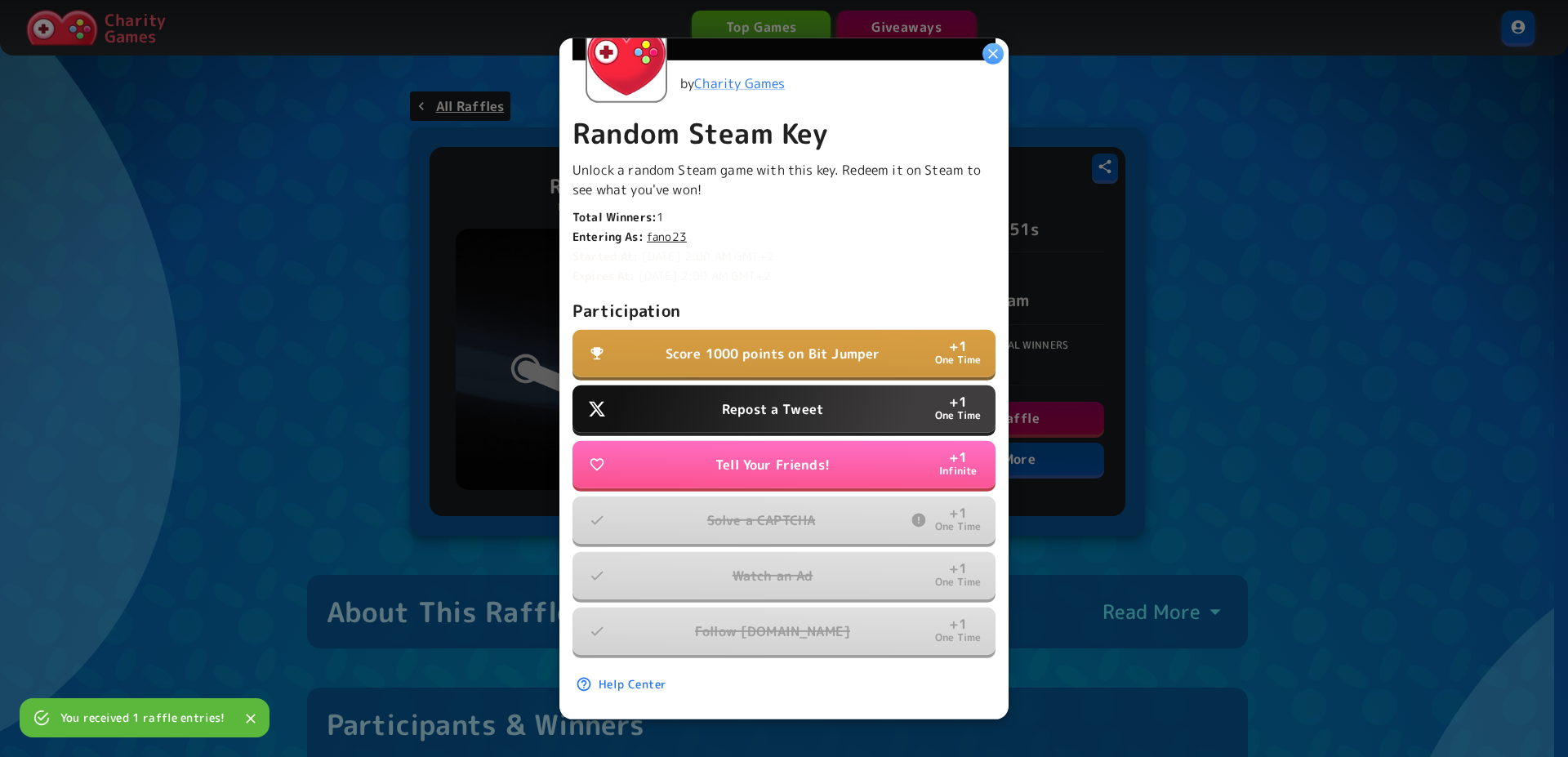
click at [757, 350] on p "Score 1000 points on Bit Jumper" at bounding box center [773, 353] width 215 height 20
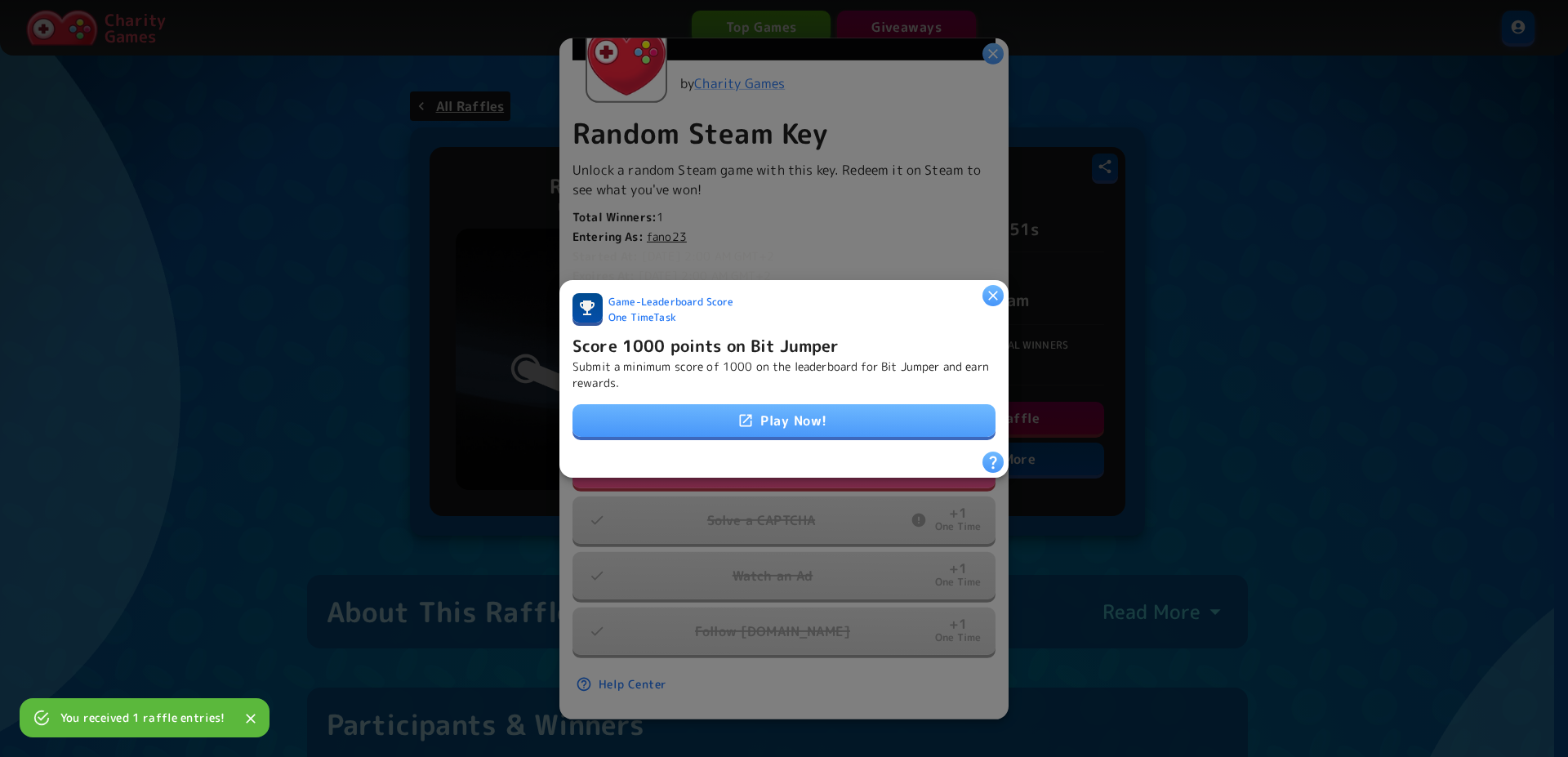
click at [750, 405] on link "Play Now!" at bounding box center [784, 421] width 423 height 33
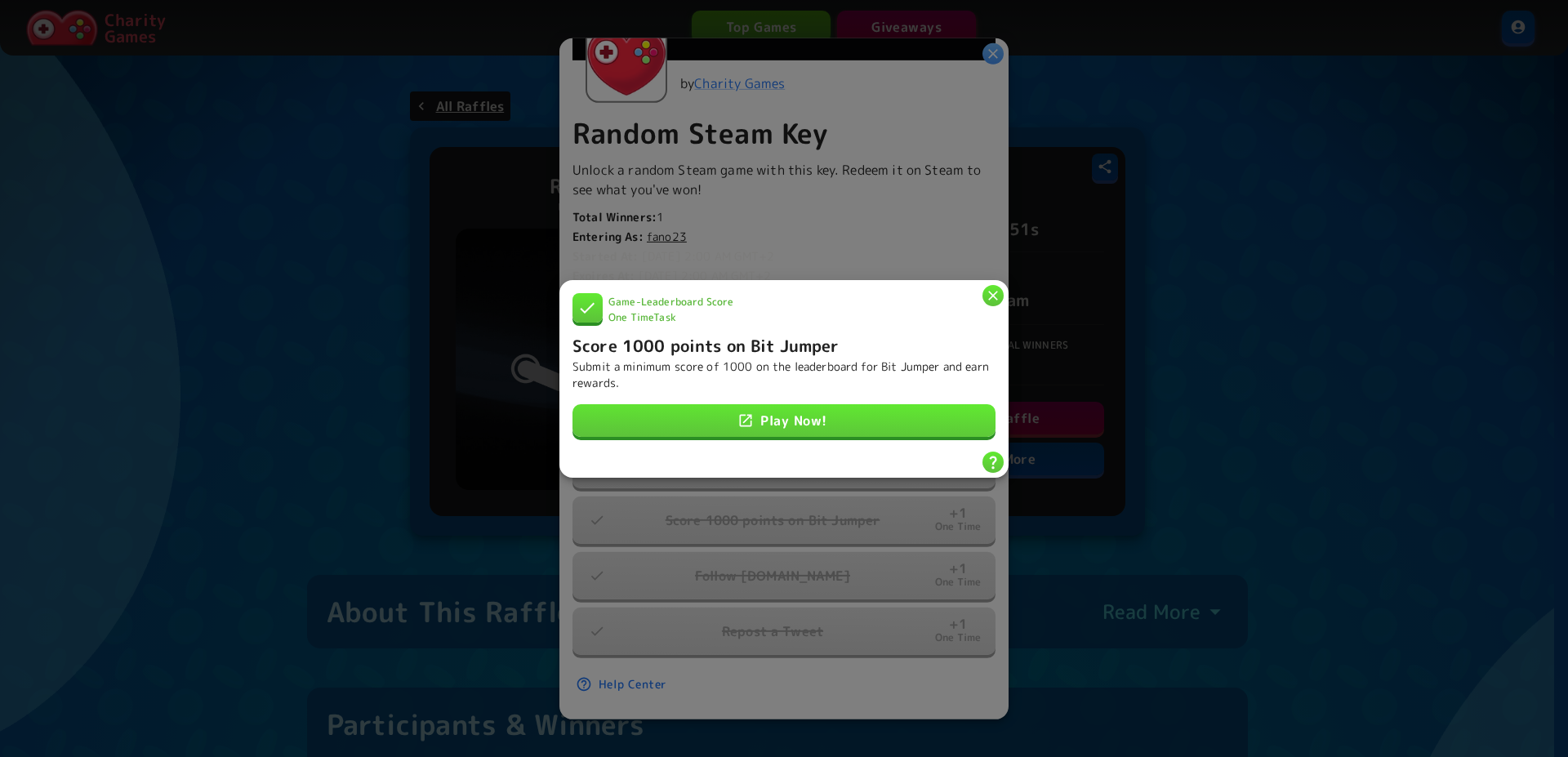
click at [987, 287] on icon "button" at bounding box center [993, 295] width 16 height 16
